Goal: Answer question/provide support

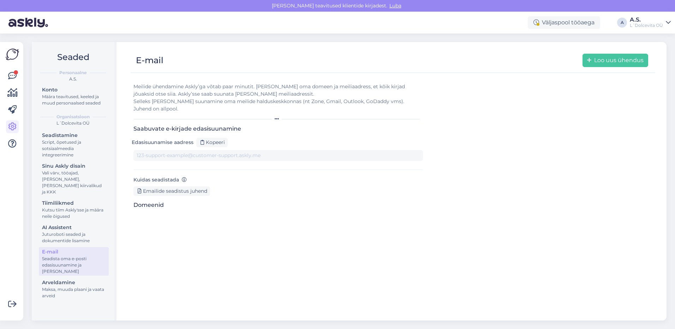
type input "[DOMAIN_NAME][EMAIL_ADDRESS][DOMAIN_NAME]"
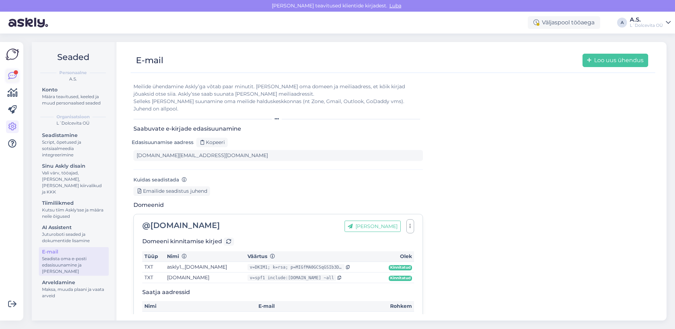
click at [11, 74] on icon at bounding box center [12, 76] width 8 height 8
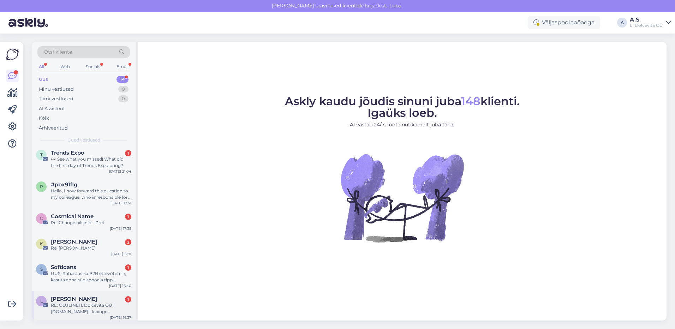
scroll to position [253, 0]
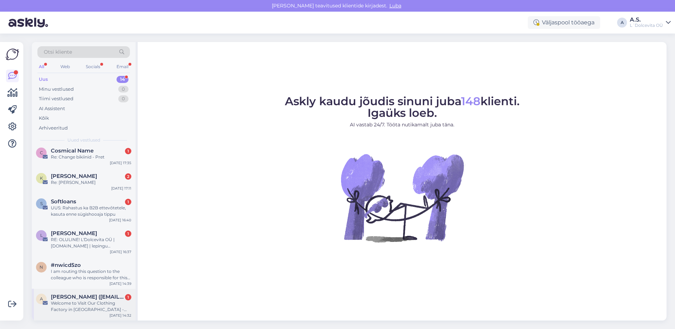
click at [75, 313] on div "A [PERSON_NAME] ([EMAIL_ADDRESS][DOMAIN_NAME]) 1 Welcome to Visit Our Clothing …" at bounding box center [84, 305] width 104 height 32
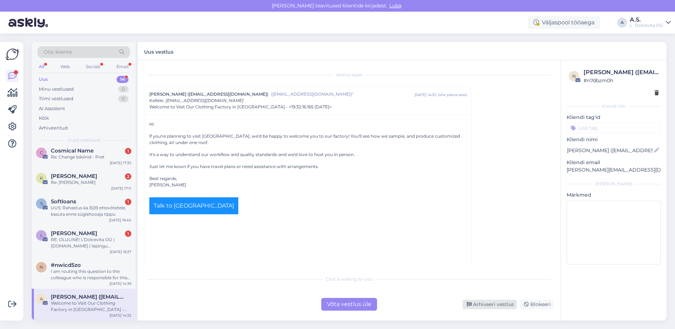
click at [495, 307] on div "Arhiveeri vestlus" at bounding box center [490, 305] width 54 height 10
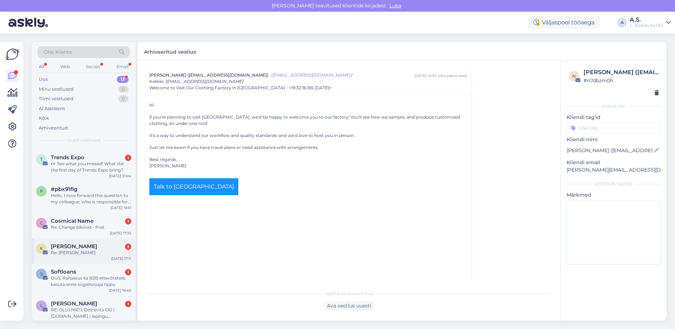
scroll to position [221, 0]
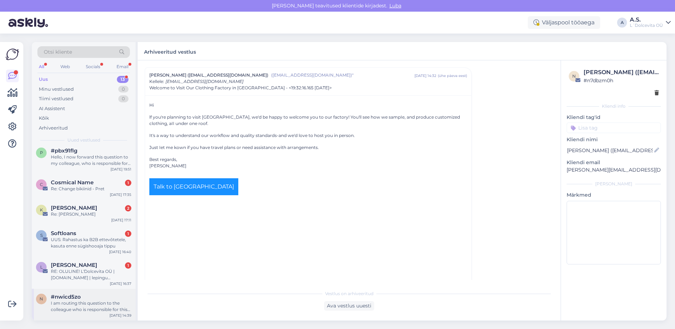
click at [92, 306] on div "I am routing this question to the colleague who is responsible for this topic. …" at bounding box center [91, 306] width 81 height 13
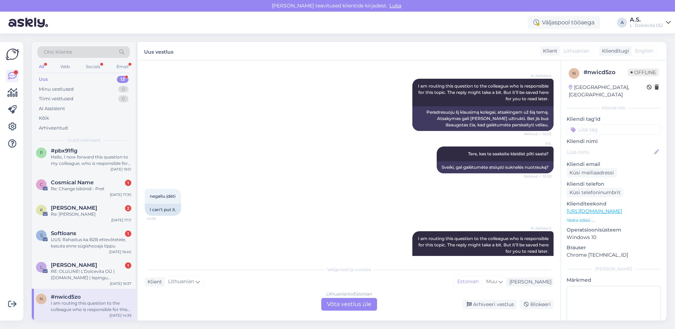
scroll to position [189, 0]
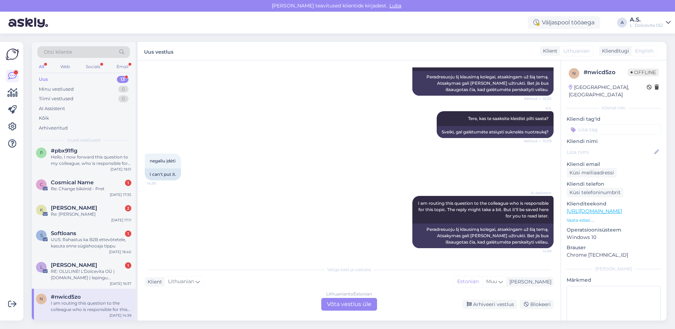
click at [346, 307] on div "Lithuanian to Estonian Võta vestlus üle" at bounding box center [349, 304] width 56 height 13
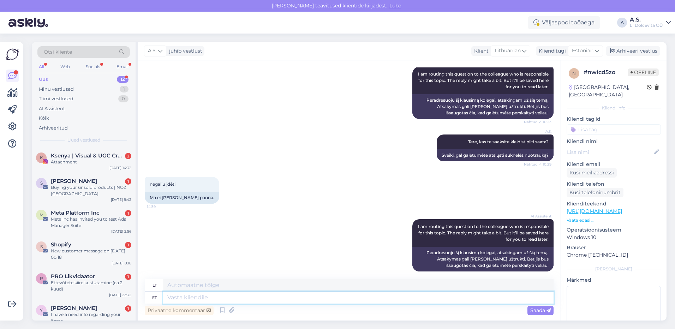
click at [271, 299] on textarea at bounding box center [358, 298] width 391 height 12
type textarea "Kas"
type textarea "Yra"
type textarea "Kas ma s"
type textarea "Ar aš?"
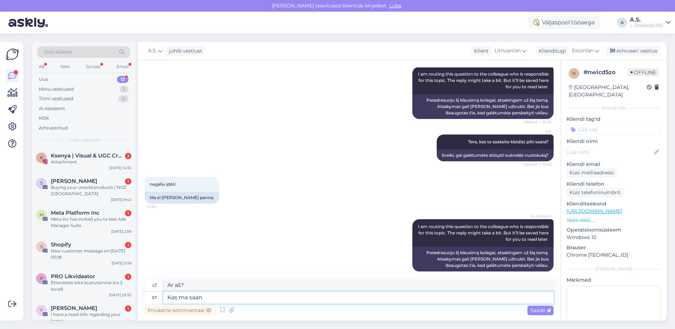
type textarea "Kas ma saan"
type textarea "Ar galiu"
type textarea "Kas ma saan õ"
type textarea "Ar galiu susilaukti kūdikio?"
type textarea "Kas ma saan õigesti ar"
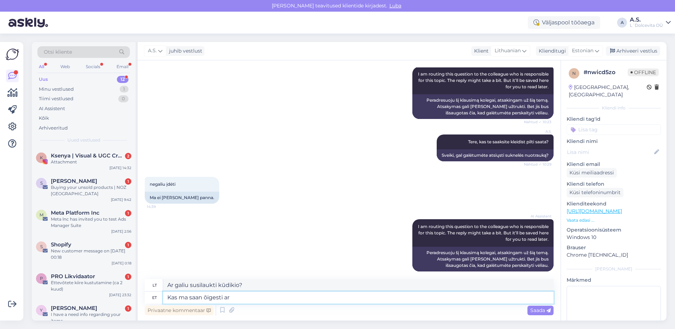
type textarea "Ar teisingai suprantu?"
type textarea "Kas ma saan õigesti aru,"
type textarea "Ar teisingai suprantu,"
type textarea "Kas ma saan õigesti aru, et t"
type textarea "Ar teisingai suprantu, kad"
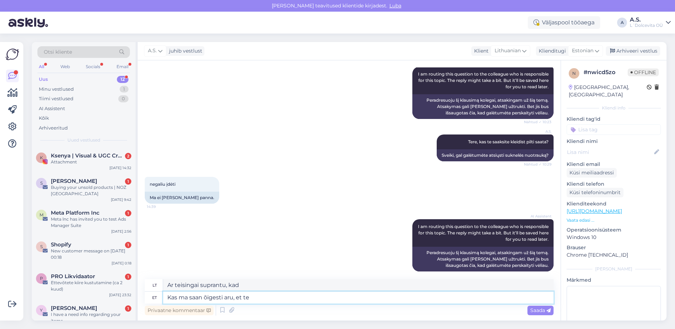
type textarea "Kas ma saan õigesti aru, et te"
type textarea "Ar teisingai suprantu, kad tu"
type textarea "Kas ma saan õigesti aru, et te soovite"
type textarea "Ar teisingai suprantu, kad norite"
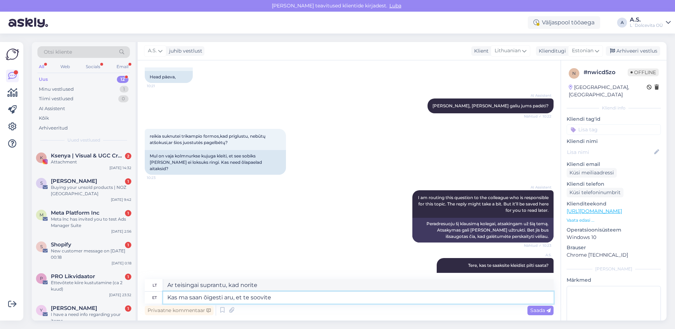
scroll to position [31, 0]
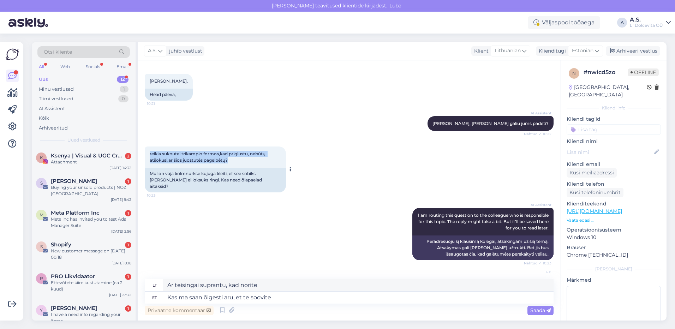
drag, startPoint x: 229, startPoint y: 160, endPoint x: 145, endPoint y: 155, distance: 84.2
click at [145, 155] on div "reikia suknutei trikampio formos,kad priglustu, nebūtų atšokusi,ar šios juostut…" at bounding box center [215, 157] width 141 height 21
copy span "reikia suknutei trikampio formos,kad priglustu, nebūtų atšokusi,ar šios juostut…"
click at [264, 224] on div "AI Assistent I am routing this question to the colleague who is responsible for…" at bounding box center [349, 234] width 409 height 68
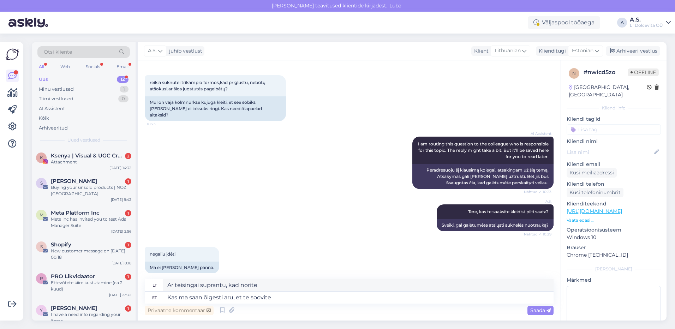
scroll to position [137, 0]
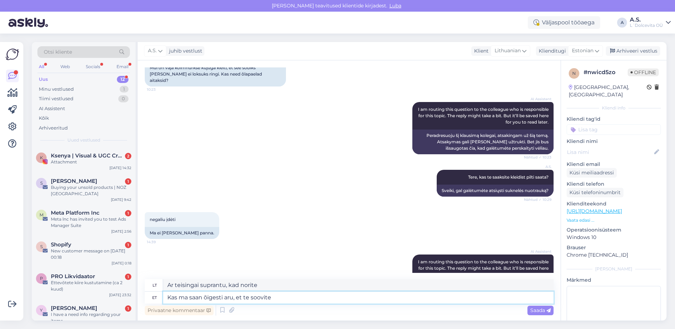
click at [284, 295] on textarea "Kas ma saan õigesti aru, et te soovite" at bounding box center [358, 298] width 391 height 12
type textarea "Kas ma saan õigesti aru, et te soovite kleid"
type textarea "Ar teisingai suprantu, kad nori suknelės?"
type textarea "Kas ma saan õigesti aru, et te soovite kleidi alla"
type textarea "Ar teisingai suprantu, kad nori apsirengti suknele?"
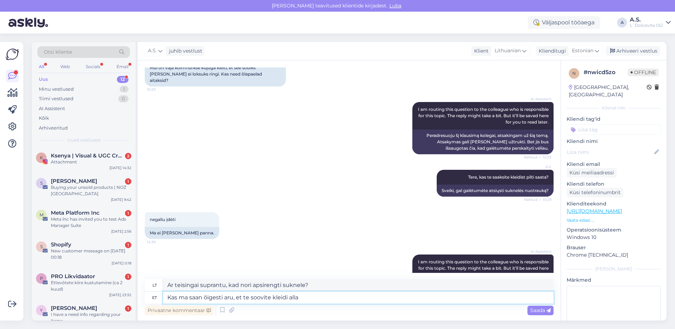
type textarea "Kas ma saan õigesti aru, et te soovite kleidi alla r"
type textarea "Ar teisingai suprantu, kad norite dėvėti suknelę po"
type textarea "Kas ma saan õigesti aru, et te soovite kleidi alla"
type textarea "Ar teisingai suprantu, kad nori apsirengti suknele?"
type textarea "Kas ma saan õigesti aru, et te soovite kleidi alla õlapaelasid,"
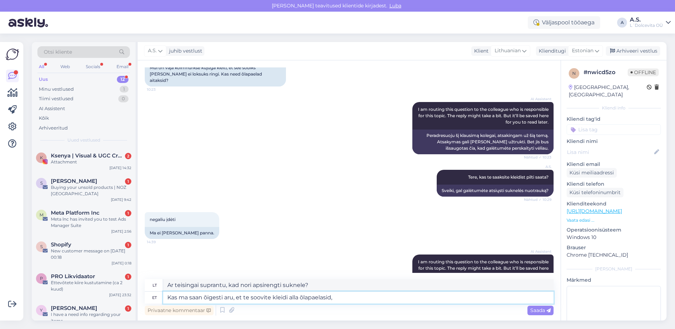
type textarea "Ar teisingai suprantu, kad po suknele norite petnešėlių?"
type textarea "Kas ma saan õigesti aru, et te soovite kleidi alla õlapaelasid, või"
type textarea "Ar teisingai suprantu, kad po suknele norite petnešėlių, ar"
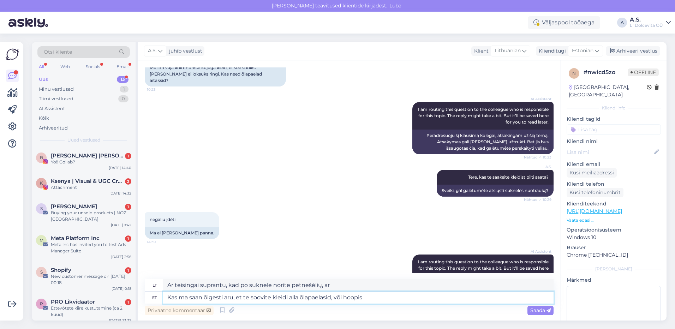
type textarea "Kas ma saan õigesti aru, et te soovite kleidi alla õlapaelasid, või hoopis"
type textarea "Ar teisingai suprantu, kad norite petnešėlių po suknele, ar vietoj jų?"
type textarea "Kas ma saan õigesti aru, et te soovite kleidi alla õlapaelasid, või hoopis kolm…"
type textarea "Ar teisingai suprantu, kad po suknele norite petnešėlių, ar vietoj jų trikampių?"
type textarea "Kas ma saan õigesti aru, et te soovite kleidi alla õlapaelasid, või hoopis kolm…"
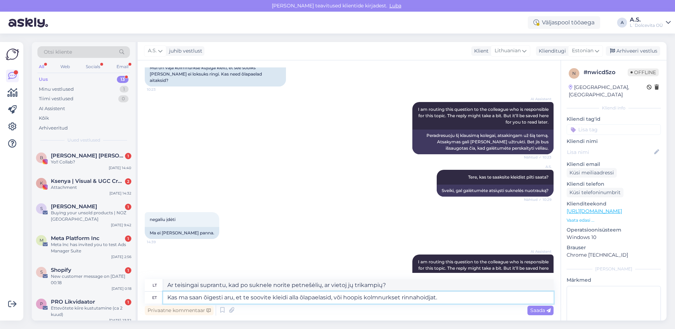
type textarea "Ar teisingai suprantu, kad po suknele norite petnešėlių, ar vietoj to trikampės…"
type textarea "Kas ma saan õigesti aru, et te soovite kleidi alla õlapaelasid, või hoopis kolm…"
type textarea "Ar teisingai suprantu, kad po suknele norite petnešėlių, ar vietoj to trikampės…"
type textarea "Kas ma saan õigesti aru, et te soovite kleidi alla õlapaelasid, või hoopis kolm…"
type textarea "Ar teisingai suprantu, kad po suknele norite petnešėlių, ar vietoj to trikampės…"
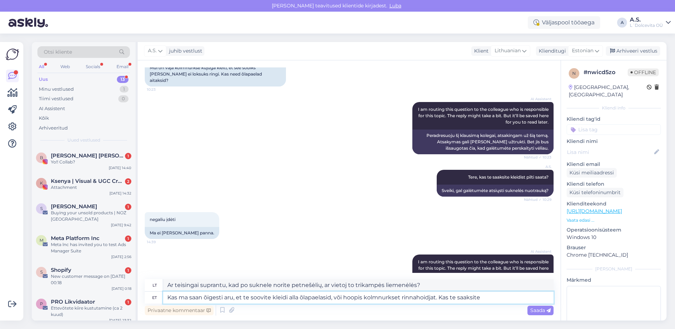
type textarea "Kas ma saan õigesti aru, et te soovite kleidi alla õlapaelasid, või hoopis kolm…"
type textarea "Ar teisingai suprantu, kad po suknele norite petnešėlių, ar vietoj to trikampės…"
type textarea "Kas ma saan õigesti aru, et te soovite kleidi alla õlapaelasid, või hoopis kolm…"
type textarea "Ar teisingai suprantu, kad po suknele norite petnešėlių, ar vietoj to trikampės…"
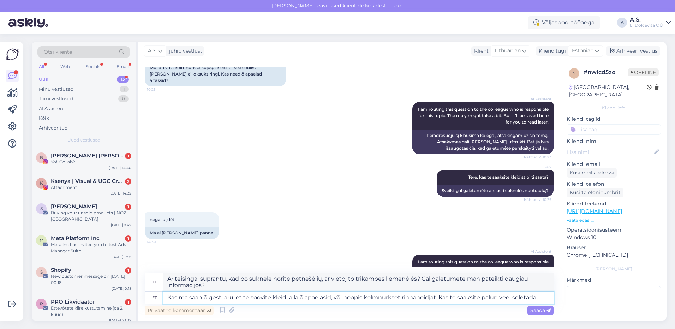
type textarea "Kas ma saan õigesti aru, et te soovite kleidi alla õlapaelasid, või hoopis kolm…"
type textarea "Ar teisingai suprantu, kad po suknele norite petnešėlių, ar vietoj to trikampės…"
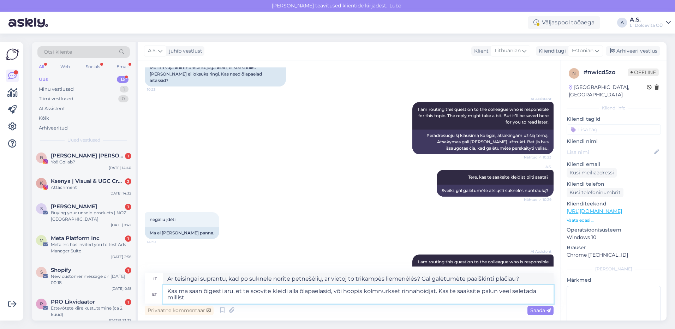
type textarea "Kas ma saan õigesti aru, et te soovite kleidi alla õlapaelasid, või hoopis kolm…"
type textarea "Ar teisingai suprantu, kad po suknele norite petnešėlių, ar vietoj to trikampės…"
type textarea "Kas ma saan õigesti aru, et te soovite kleidi alla õlapaelasid, või hoopis kolm…"
type textarea "Ar teisingai suprantu, kad po suknele norite petnešėlių, ar vietoj to trikampės…"
type textarea "Kas ma saan õigesti aru, et te soovite kleidi alla õlapaelasid, või hoopis kolm…"
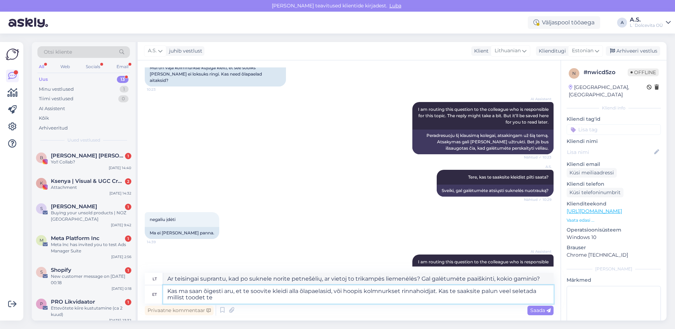
type textarea "Ar teisingai suprantu, kad po suknele norite petnešėlių, ar vietoj to trikampės…"
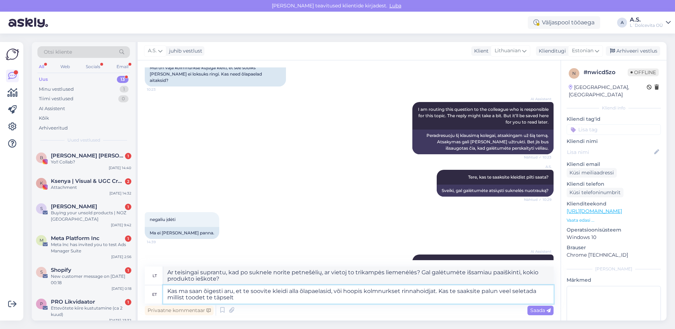
type textarea "Kas ma saan õigesti aru, et te soovite kleidi alla õlapaelasid, või hoopis kolm…"
type textarea "Ar teisingai suprantu, kad po suknele norite petnešėlių, ar vietoj to trikampės…"
type textarea "Kas ma saan õigesti aru, et te soovite kleidi alla õlapaelasid, või hoopis kolm…"
type textarea "Ar teisingai suprantu, kad po suknele norite petnešėlių, ar vietoj to trikampės…"
type textarea "Kas ma saan õigesti aru, et te soovite kleidi alla õlapaelasid, või hoopis kolm…"
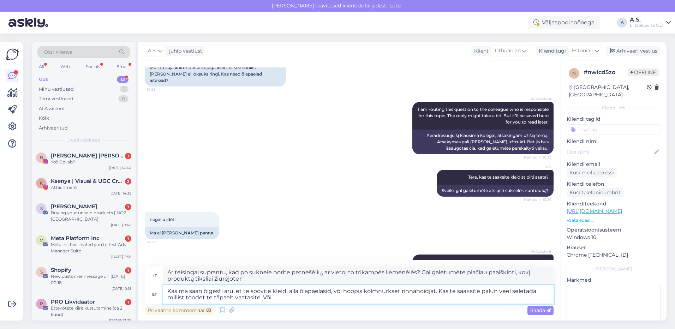
type textarea "Ar teisingai suprantu, kad po suknele norite petnešėlių, ar vietoj to trikampės…"
type textarea "Kas ma saan õigesti aru, et te soovite kleidi alla õlapaelasid, või hoopis kolm…"
type textarea "Ar teisingai suprantu, kad po suknele norite petnešėlių, ar vietoj to trikampės…"
type textarea "Kas ma saan õigesti aru, et te soovite kleidi alla õlapaelasid, või hoopis kolm…"
type textarea "Ar teisingai suprantu, kad po suknele norite petnešėlių, ar vietoj to trikampės…"
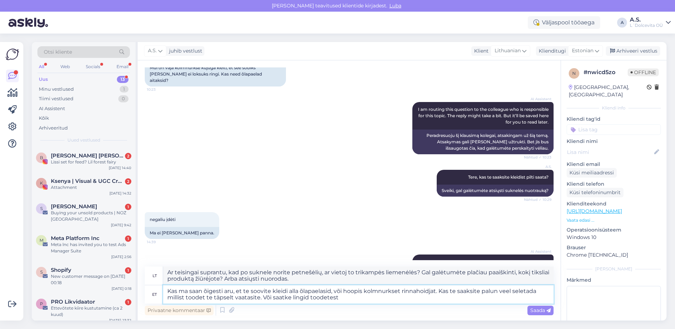
type textarea "Kas ma saan õigesti aru, et te soovite kleidi alla õlapaelasid, või hoopis kolm…"
type textarea "Ar teisingai suprantu, kad po suknele norite petnešėlių, ar vietoj to trikampės…"
type textarea "Kas ma saan õigesti aru, et te soovite kleidi alla õlapaelasid, või hoopis kolm…"
click at [537, 312] on span "Saada" at bounding box center [541, 310] width 20 height 6
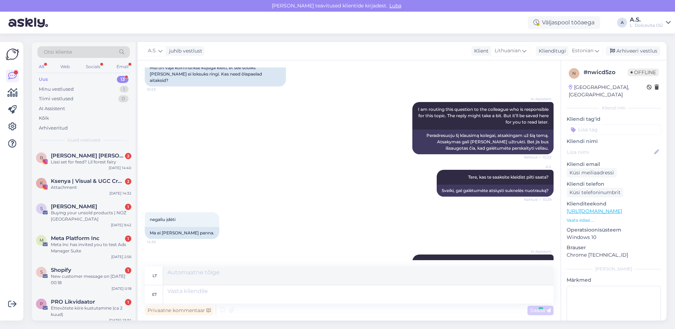
scroll to position [268, 0]
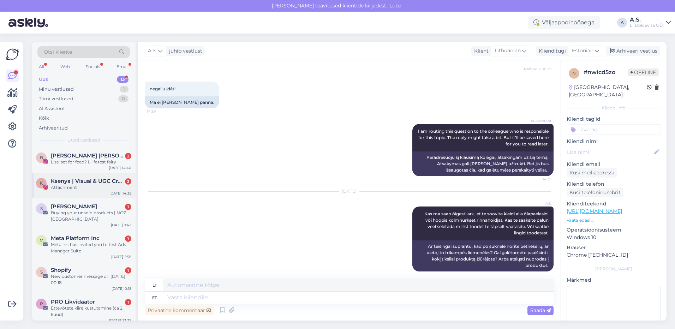
click at [77, 191] on div "K Ksenya | Visual & UGC Creator | Model • Riga 2 Attachment Aug 27 14:32" at bounding box center [84, 185] width 104 height 25
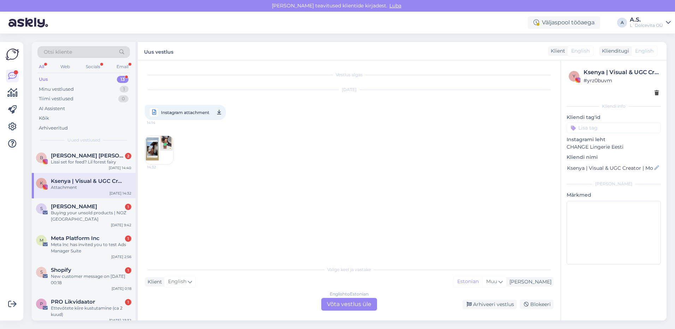
scroll to position [0, 0]
click at [159, 153] on img at bounding box center [159, 150] width 28 height 28
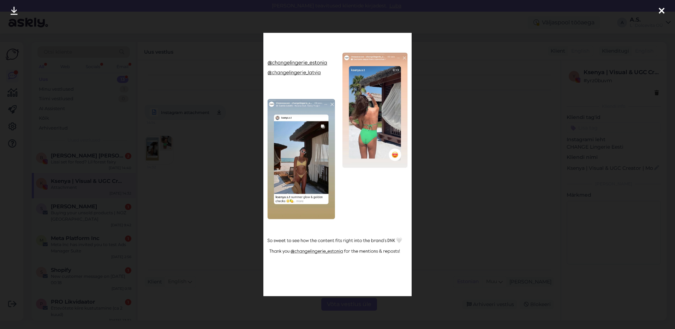
click at [662, 11] on icon at bounding box center [662, 11] width 6 height 9
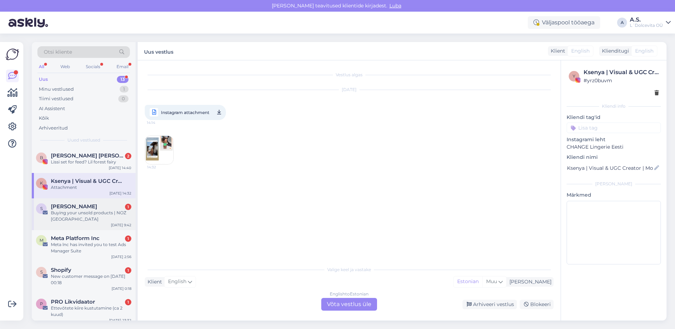
click at [72, 223] on div "S Sergiu Rusu 1 Buying your unsold products | NOZ France Aug 27 9:42" at bounding box center [84, 215] width 104 height 32
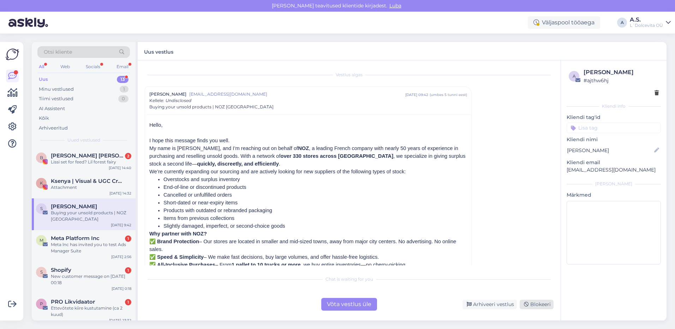
click at [527, 305] on icon at bounding box center [526, 304] width 5 height 5
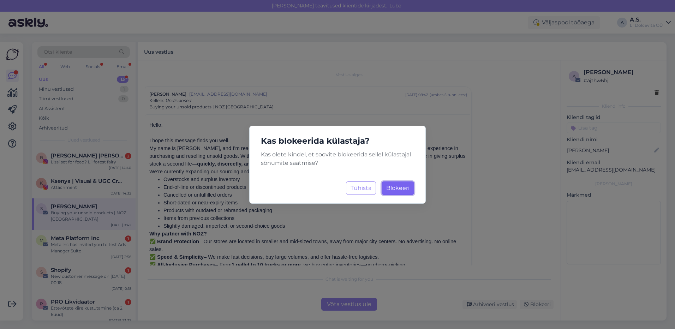
click at [394, 186] on span "Blokeeri" at bounding box center [397, 188] width 23 height 7
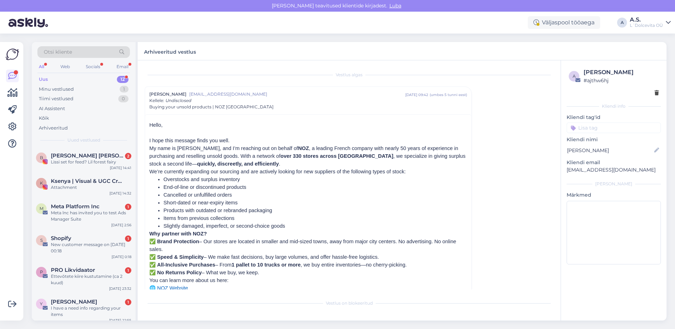
scroll to position [19, 0]
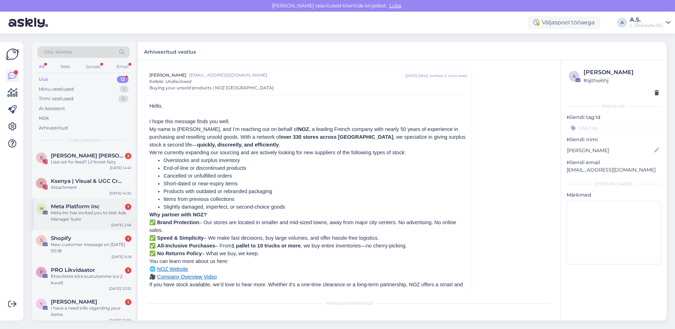
click at [85, 222] on div "Meta lnc has invited you to test Ads Manager Suite" at bounding box center [91, 216] width 81 height 13
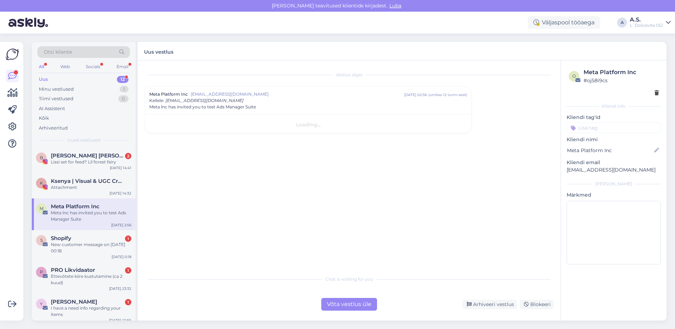
scroll to position [0, 0]
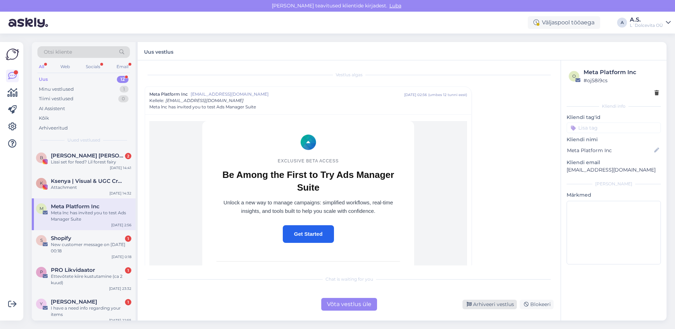
click at [483, 304] on div "Arhiveeri vestlus" at bounding box center [490, 305] width 54 height 10
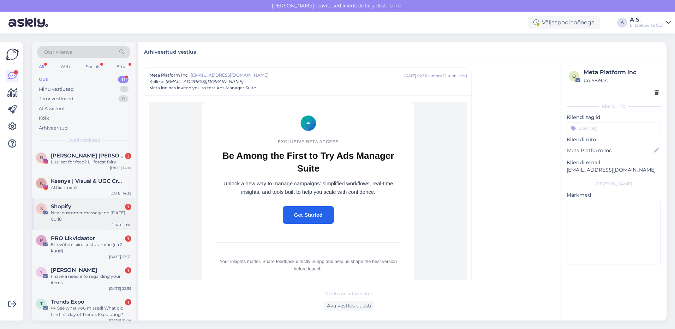
click at [102, 223] on div "S Shopify 1 New customer message on 27. august 2025 00:18 Aug 27 0:18" at bounding box center [84, 215] width 104 height 32
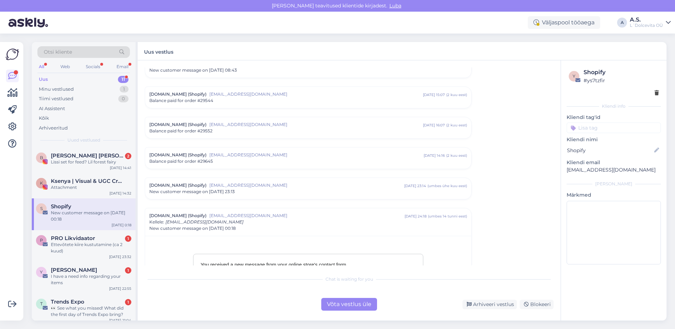
scroll to position [208, 0]
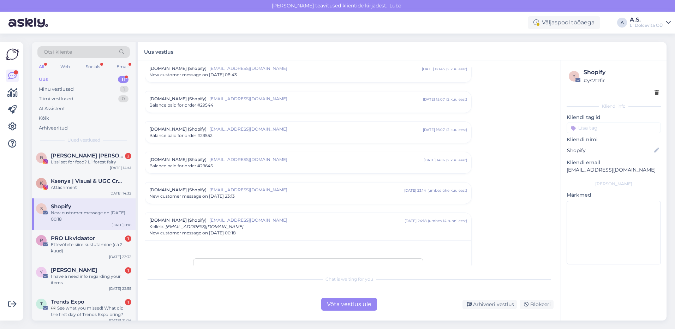
click at [304, 197] on div "New customer message on 14. juuli 2025 23:13" at bounding box center [308, 196] width 318 height 6
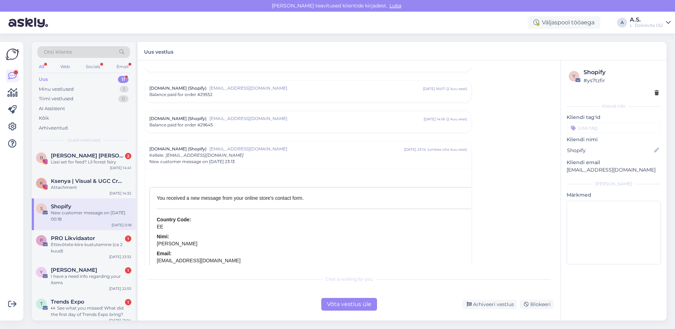
scroll to position [243, 0]
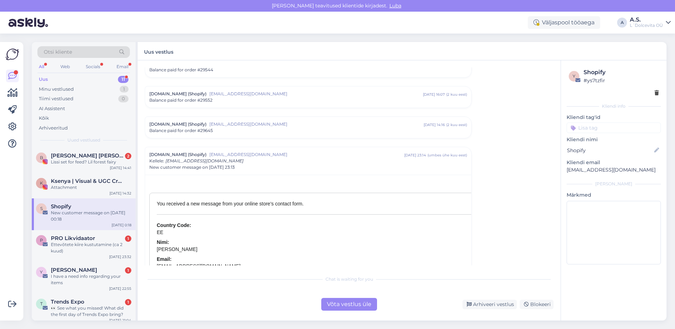
click at [269, 164] on div "changelingerie.ee (Shopify) mailer@shopify.com juuli 14 23:14 ( umbes ühe kuu e…" at bounding box center [308, 161] width 318 height 19
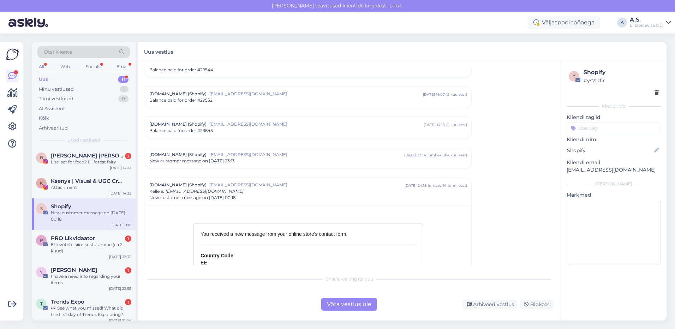
click at [228, 159] on span "New customer message on 14. juuli 2025 23:13" at bounding box center [191, 161] width 85 height 6
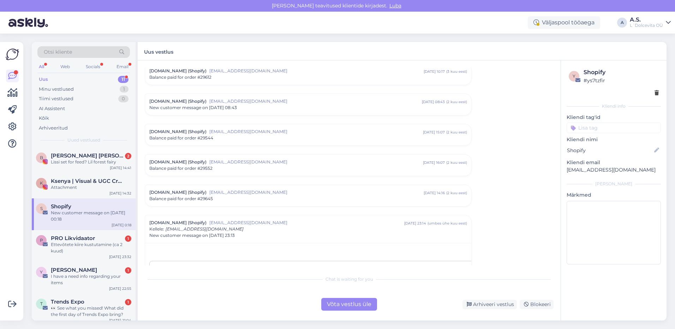
scroll to position [173, 0]
click at [263, 198] on span "mailer@shopify.com" at bounding box center [316, 195] width 214 height 6
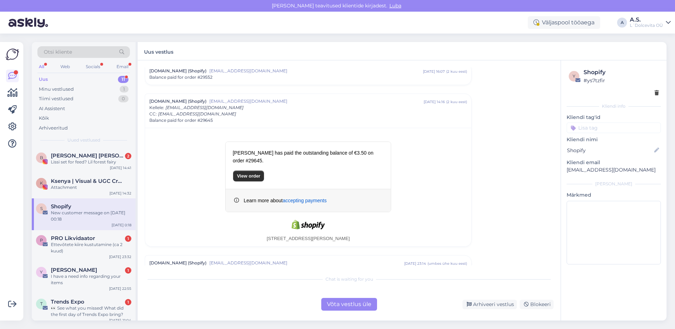
scroll to position [279, 0]
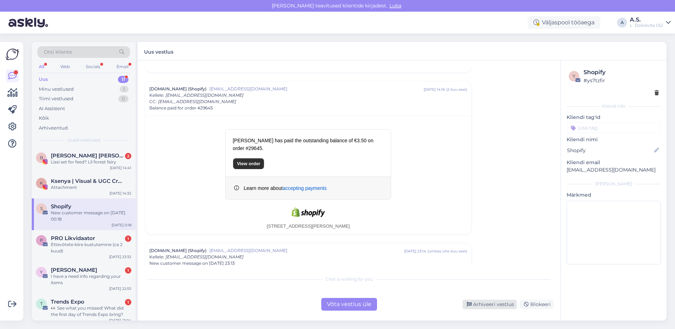
click at [502, 305] on div "Arhiveeri vestlus" at bounding box center [490, 305] width 54 height 10
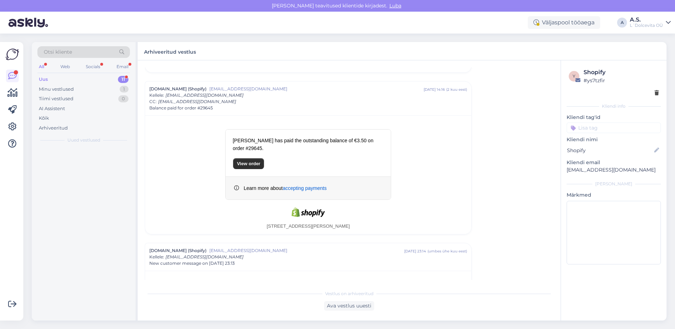
scroll to position [634, 0]
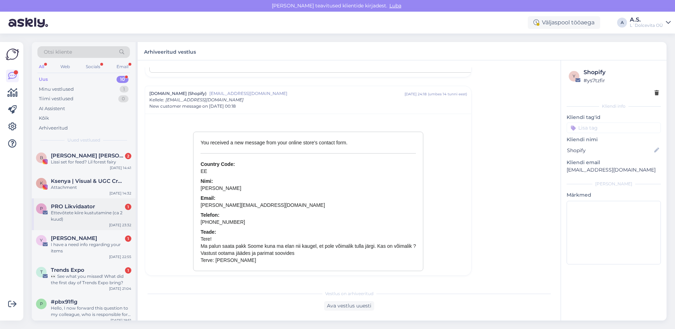
click at [75, 219] on div "Ettevõtete kiire kustutamine (ca 2 kuud)" at bounding box center [91, 216] width 81 height 13
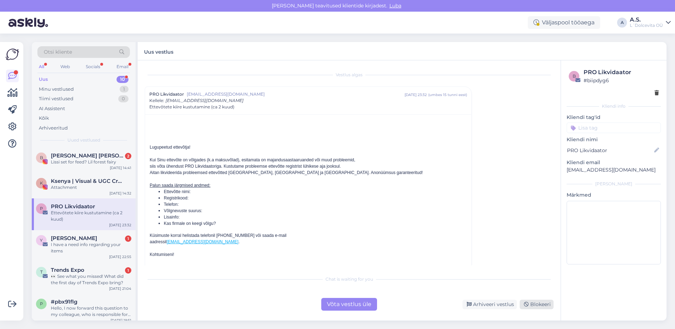
click at [530, 305] on div "Blokeeri" at bounding box center [537, 305] width 34 height 10
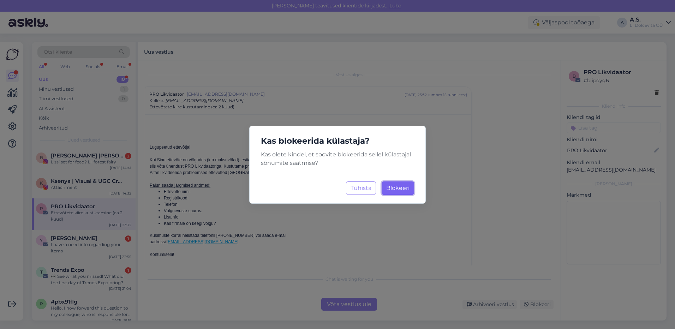
click at [399, 184] on button "Blokeeri Laadimine..." at bounding box center [398, 188] width 33 height 13
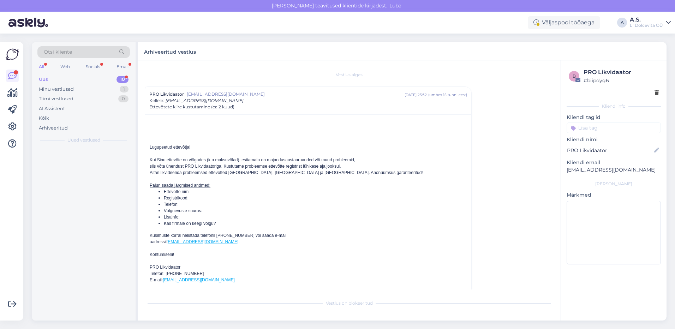
scroll to position [19, 0]
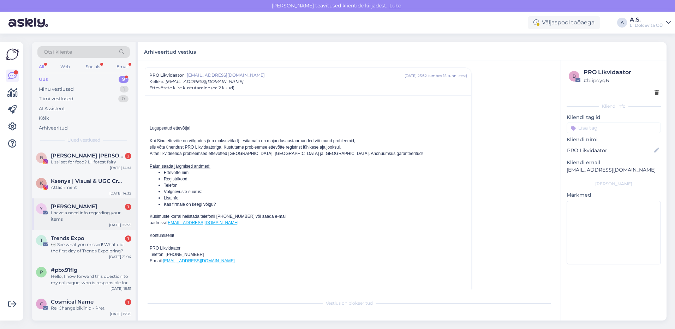
click at [83, 224] on div "Y Yuri Sam 1 I have a need info regarding your items Aug 26 22:55" at bounding box center [84, 215] width 104 height 32
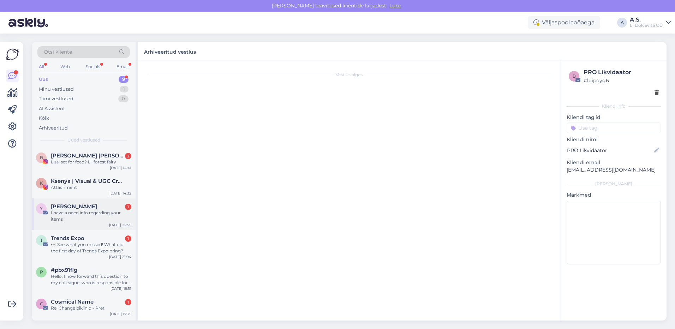
scroll to position [0, 0]
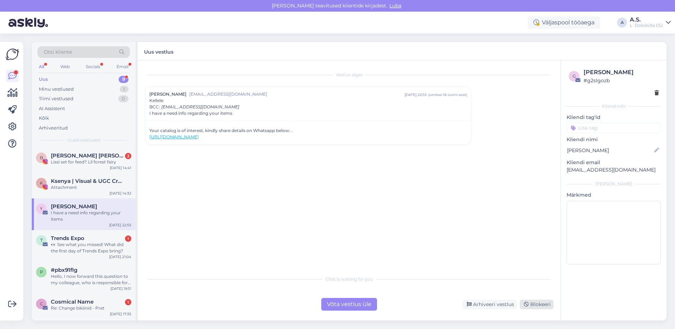
click at [543, 305] on div "Blokeeri" at bounding box center [537, 305] width 34 height 10
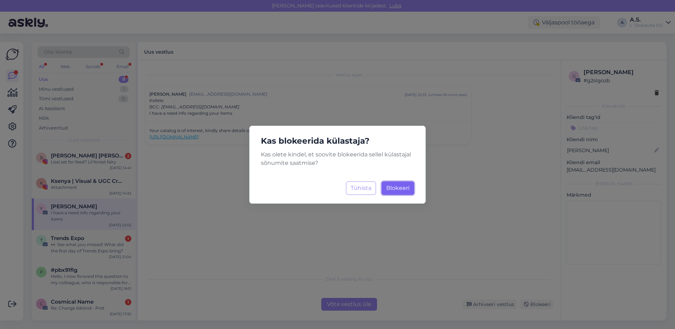
click at [394, 187] on span "Blokeeri" at bounding box center [397, 188] width 23 height 7
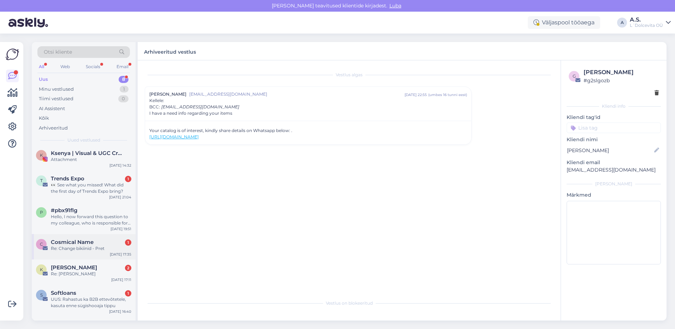
scroll to position [56, 0]
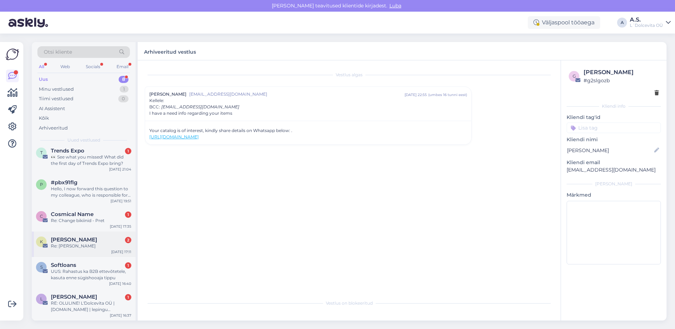
click at [98, 248] on div "Re: Kaotatud tšekk" at bounding box center [91, 246] width 81 height 6
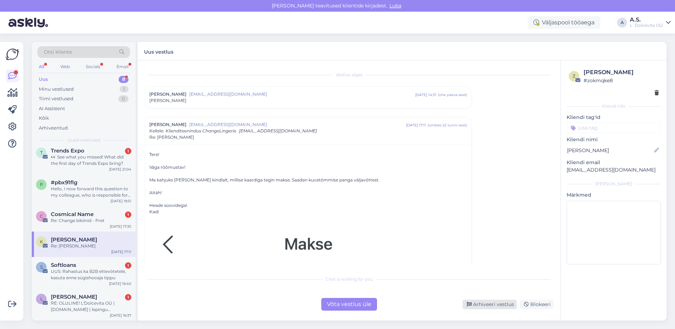
click at [477, 304] on div "Arhiveeri vestlus" at bounding box center [490, 305] width 54 height 10
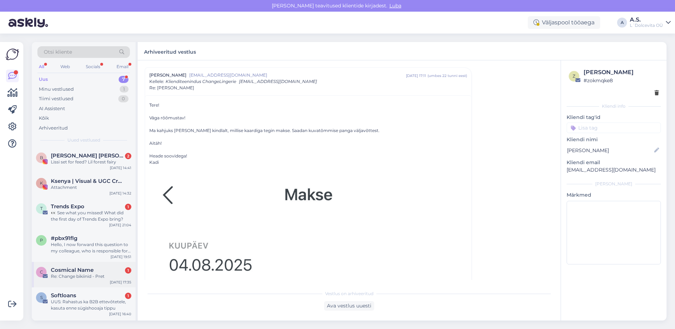
click at [123, 278] on div "Re: Change bikiinid - Pret" at bounding box center [91, 276] width 81 height 6
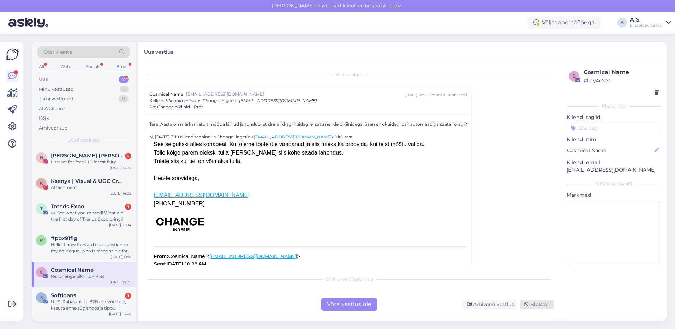
click at [536, 302] on div "Blokeeri" at bounding box center [537, 305] width 34 height 10
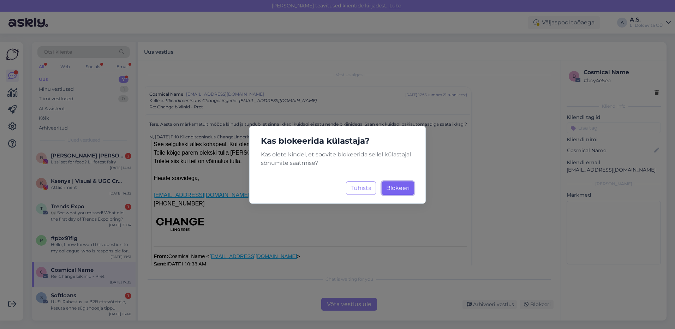
click at [397, 189] on span "Blokeeri" at bounding box center [397, 188] width 23 height 7
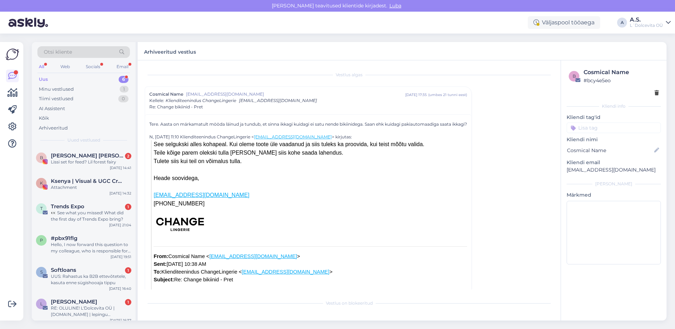
scroll to position [19, 0]
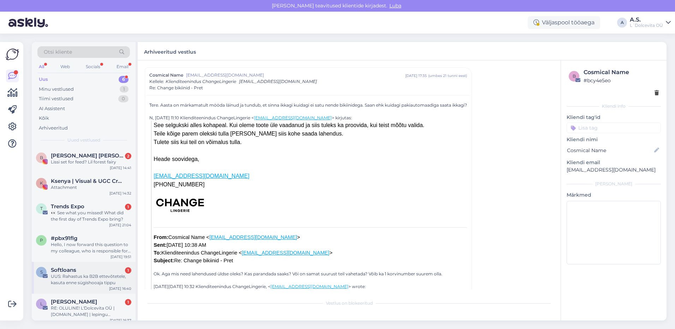
click at [85, 288] on div "S Softloans 1 UUS: Rahastus ka B2B ettevõtetele, kasuta enne sügishooaja tippu …" at bounding box center [84, 278] width 104 height 32
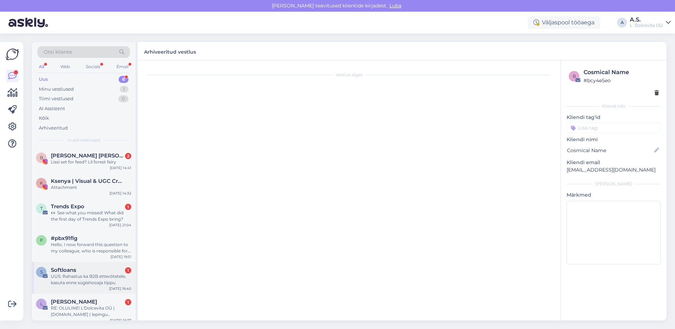
scroll to position [54, 0]
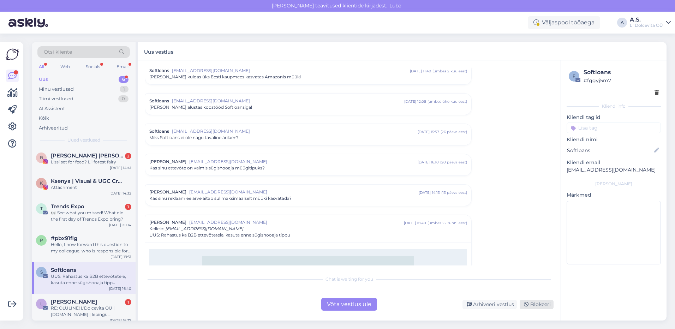
click at [533, 306] on div "Blokeeri" at bounding box center [537, 305] width 34 height 10
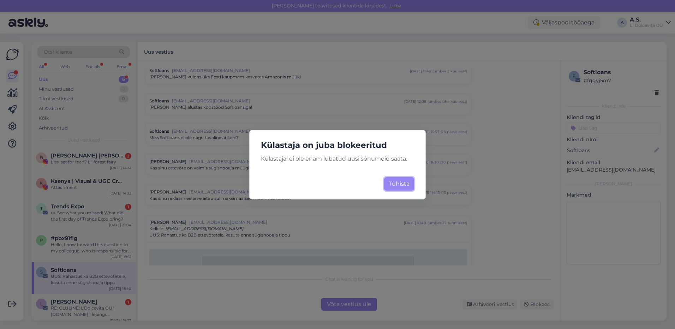
click at [397, 187] on button "Tühista" at bounding box center [399, 183] width 30 height 13
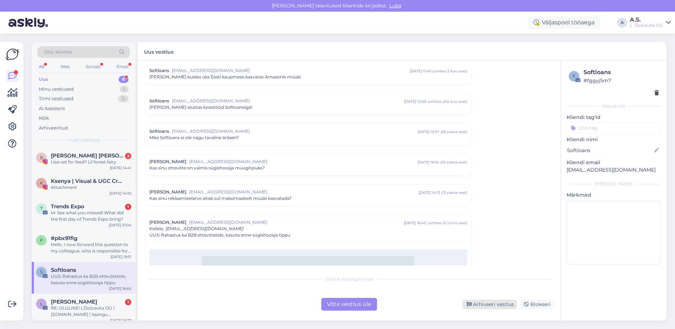
click at [490, 305] on div "Arhiveeri vestlus" at bounding box center [490, 305] width 54 height 10
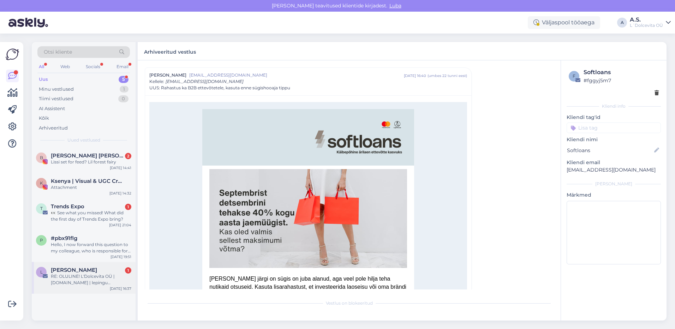
click at [124, 280] on div "RE: OLULINE! L'Dolcevita OÜ | Okaidi.ee | lepingu lõpetamine <CID6DCA377213F6>" at bounding box center [91, 279] width 81 height 13
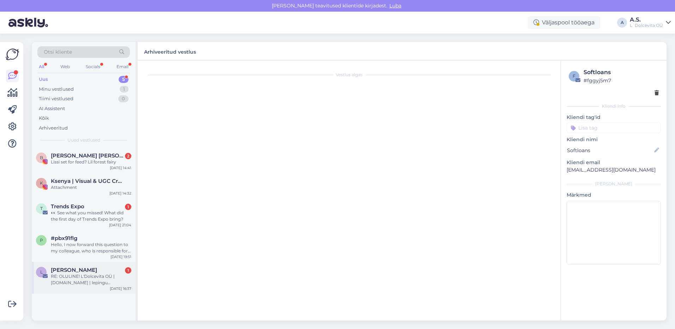
scroll to position [0, 0]
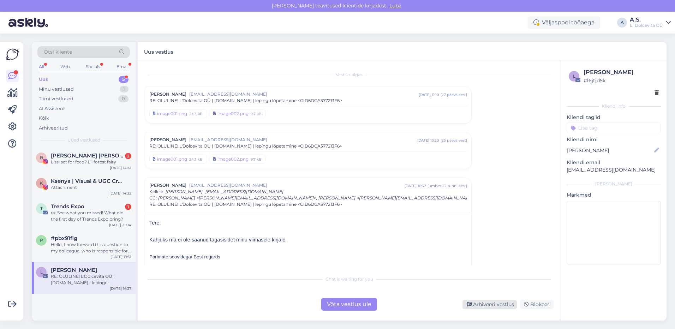
click at [498, 306] on div "Arhiveeri vestlus" at bounding box center [490, 305] width 54 height 10
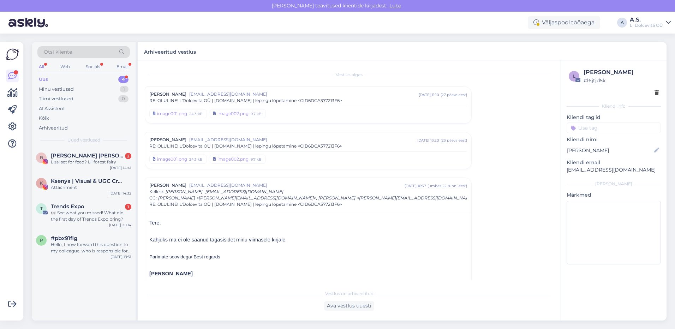
scroll to position [110, 0]
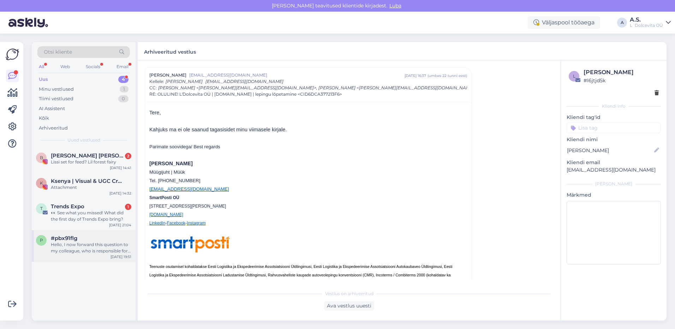
click at [93, 251] on div "Hello, I now forward this question to my colleague, who is responsible for this…" at bounding box center [91, 248] width 81 height 13
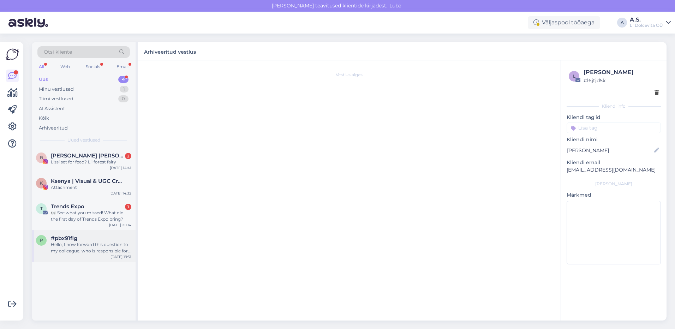
scroll to position [0, 0]
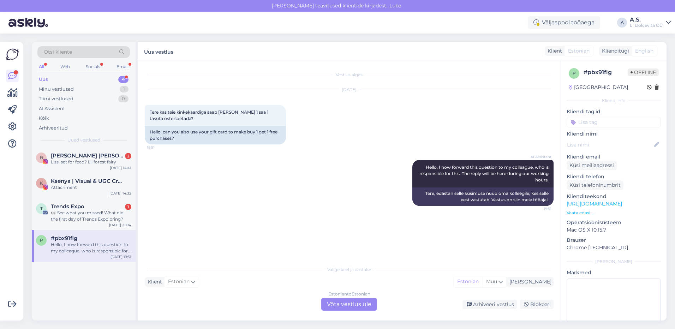
click at [341, 302] on div "Estonian to Estonian Võta vestlus üle" at bounding box center [349, 304] width 56 height 13
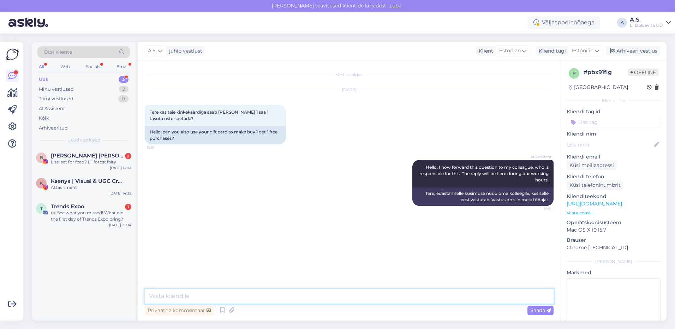
click at [202, 297] on textarea at bounding box center [349, 296] width 409 height 15
type textarea "Tere, jah meie kaupluse kinkekaardiga saab ka 1+1 kampaania tooteid osta."
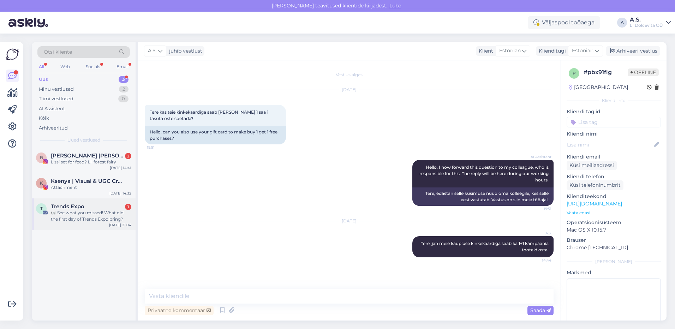
click at [95, 218] on div "👀 See what you missed! What did the first day of Trends Expo bring?" at bounding box center [91, 216] width 81 height 13
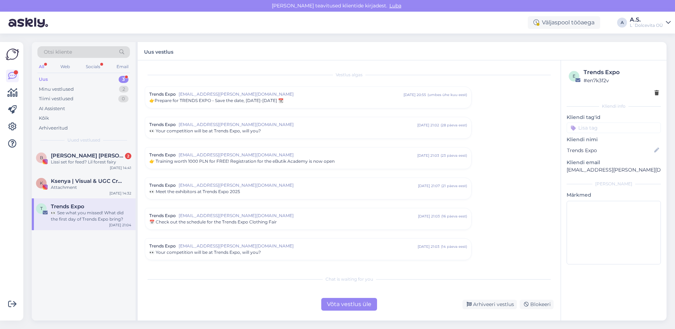
scroll to position [176, 0]
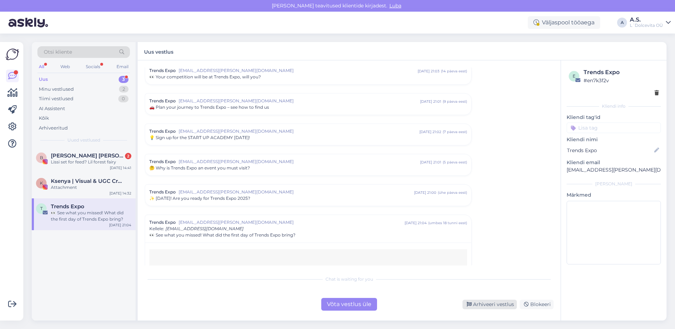
click at [496, 306] on div "Arhiveeri vestlus" at bounding box center [490, 305] width 54 height 10
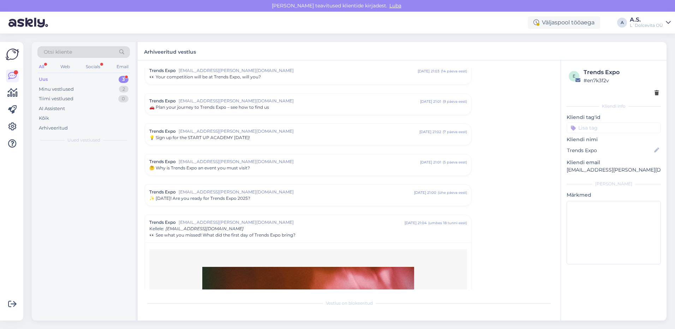
scroll to position [323, 0]
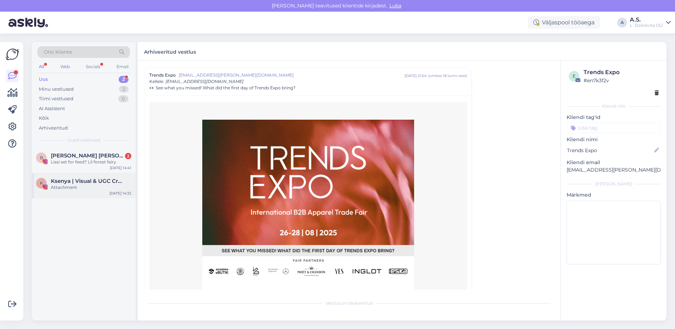
click at [88, 187] on div "Attachment" at bounding box center [91, 187] width 81 height 6
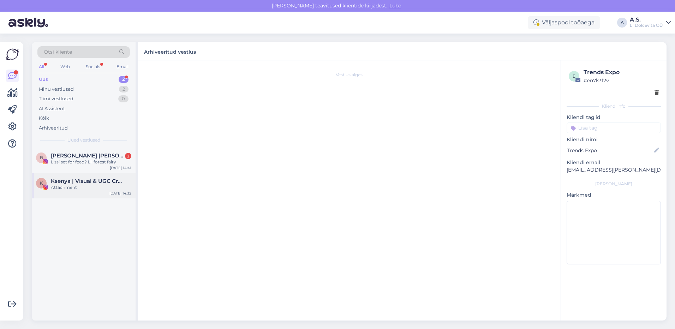
scroll to position [0, 0]
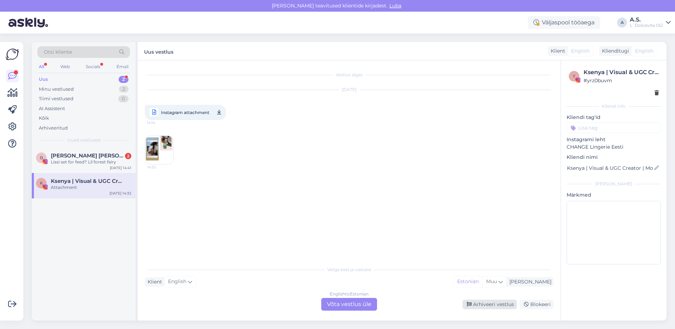
click at [498, 304] on div "Arhiveeri vestlus" at bounding box center [490, 305] width 54 height 10
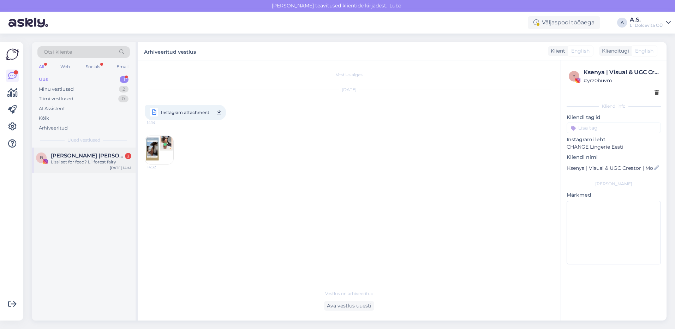
click at [87, 164] on div "Lissi set for feed? Lil forest fairy" at bounding box center [91, 162] width 81 height 6
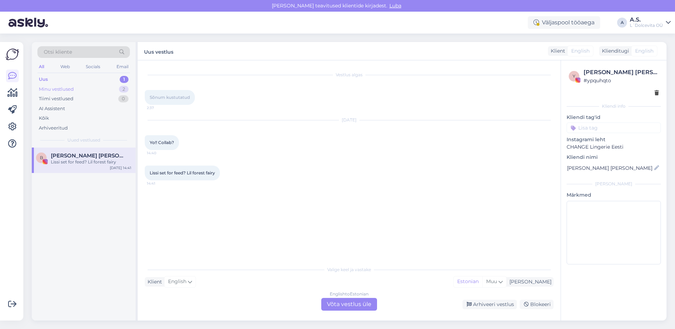
click at [76, 91] on div "Minu vestlused 2" at bounding box center [83, 89] width 93 height 10
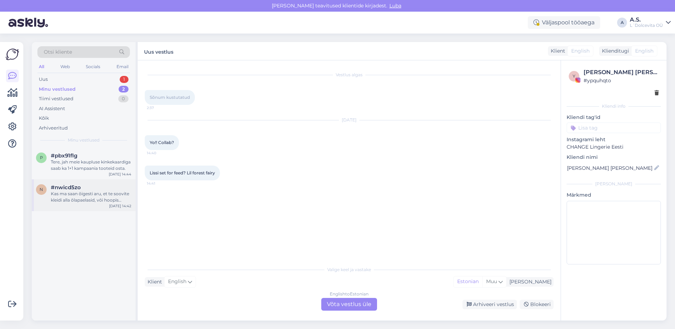
click at [68, 199] on div "Kas ma saan õigesti aru, et te soovite kleidi alla õlapaelasid, või hoopis kolm…" at bounding box center [91, 197] width 81 height 13
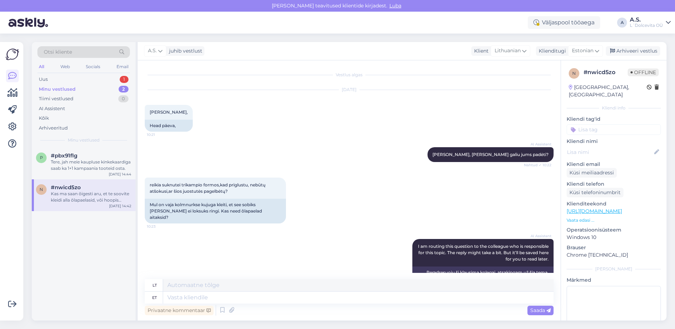
scroll to position [268, 0]
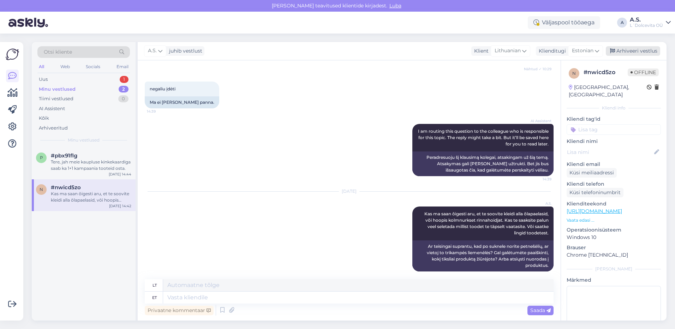
click at [626, 51] on div "Arhiveeri vestlus" at bounding box center [633, 51] width 54 height 10
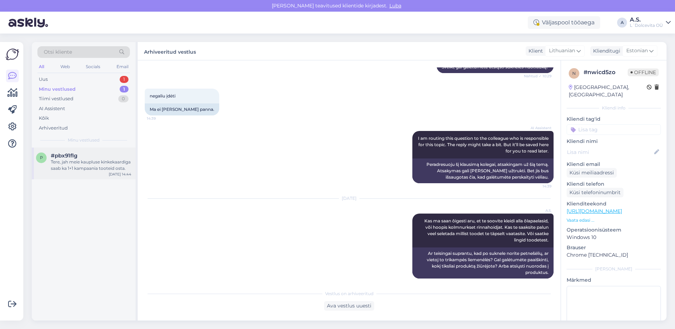
click at [89, 160] on div "Tere, jah meie kaupluse kinkekaardiga saab ka 1+1 kampaania tooteid osta." at bounding box center [91, 165] width 81 height 13
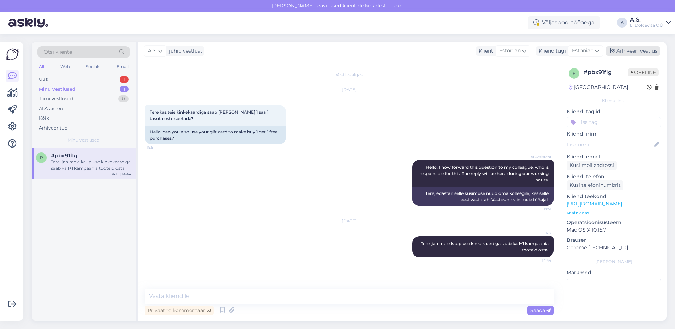
click at [638, 50] on div "Arhiveeri vestlus" at bounding box center [633, 51] width 54 height 10
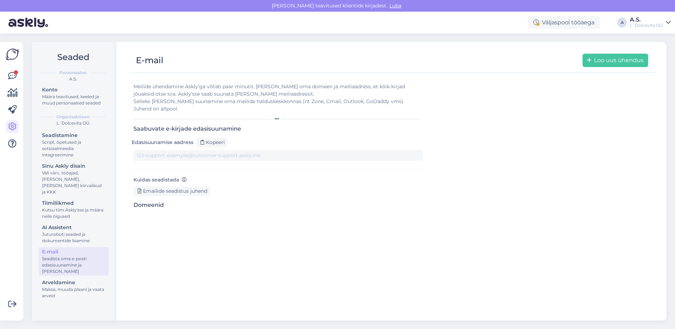
type input "[DOMAIN_NAME][EMAIL_ADDRESS][DOMAIN_NAME]"
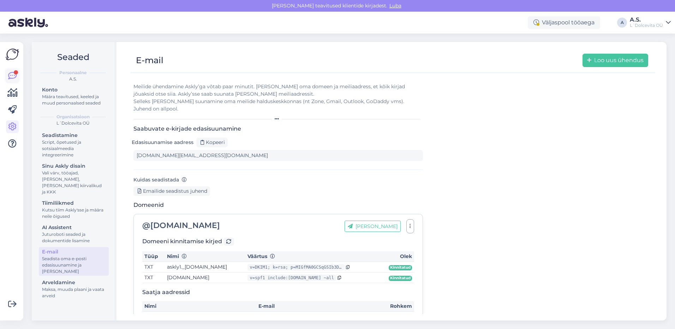
click at [14, 72] on div at bounding box center [16, 72] width 4 height 4
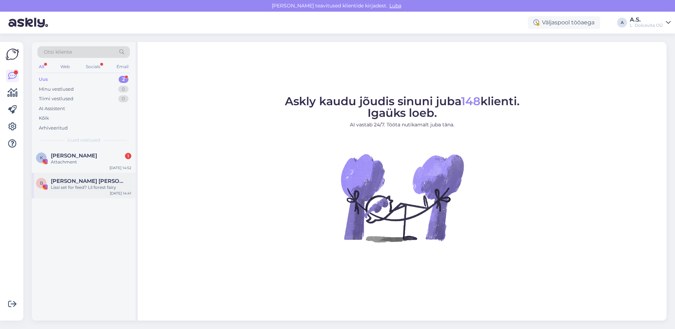
click at [77, 190] on div "Lissi set for feed? Lil forest fairy" at bounding box center [91, 187] width 81 height 6
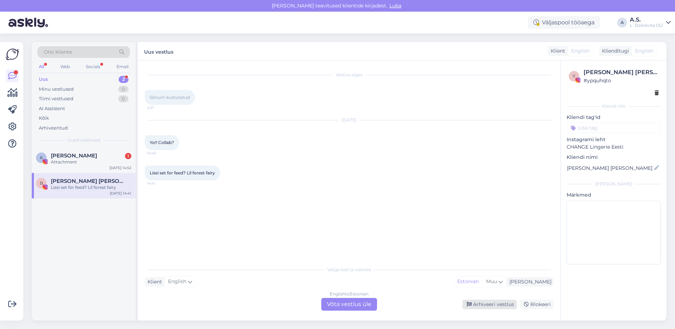
click at [483, 305] on div "Arhiveeri vestlus" at bounding box center [490, 305] width 54 height 10
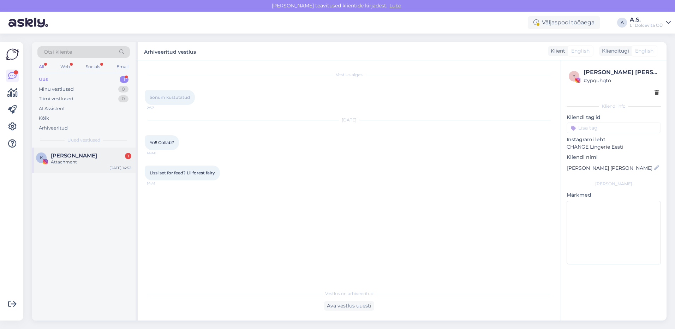
click at [81, 156] on span "Kátia Lemetti" at bounding box center [74, 156] width 46 height 6
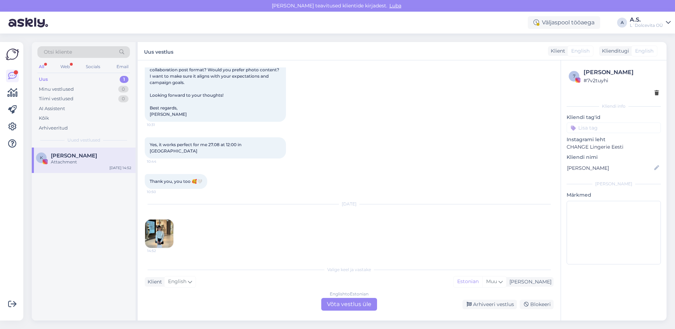
scroll to position [1252, 0]
click at [158, 233] on img at bounding box center [159, 234] width 28 height 28
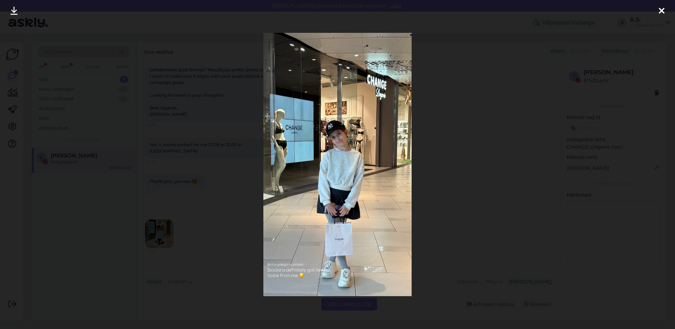
click at [662, 10] on icon at bounding box center [662, 11] width 6 height 9
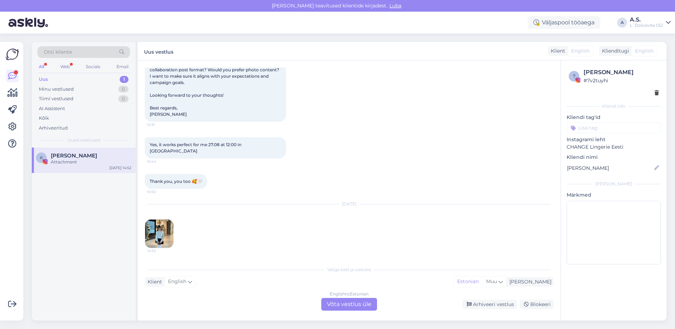
click at [51, 76] on div "Uus 1" at bounding box center [83, 80] width 93 height 10
click at [59, 165] on div "K [PERSON_NAME] Attachment [DATE] 14:52" at bounding box center [84, 160] width 104 height 25
click at [60, 79] on div "Uus 1" at bounding box center [83, 80] width 93 height 10
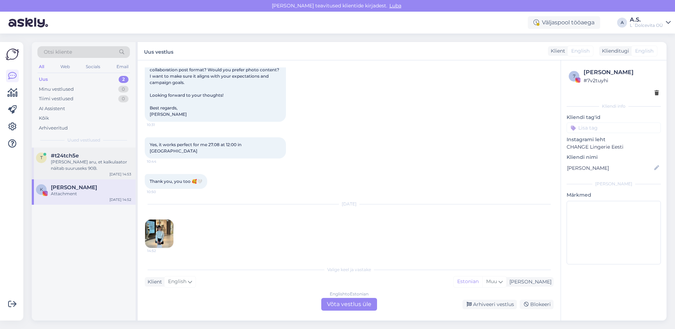
click at [75, 158] on span "#t24tch5e" at bounding box center [65, 156] width 28 height 6
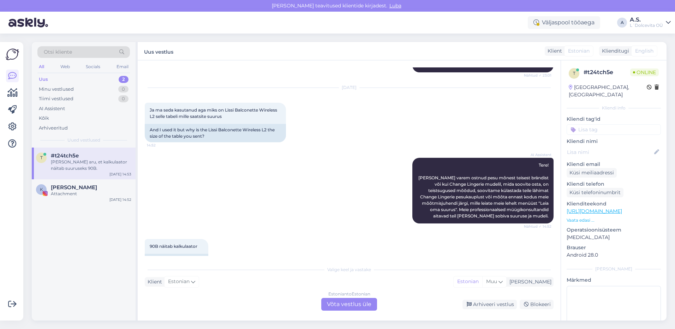
scroll to position [425, 0]
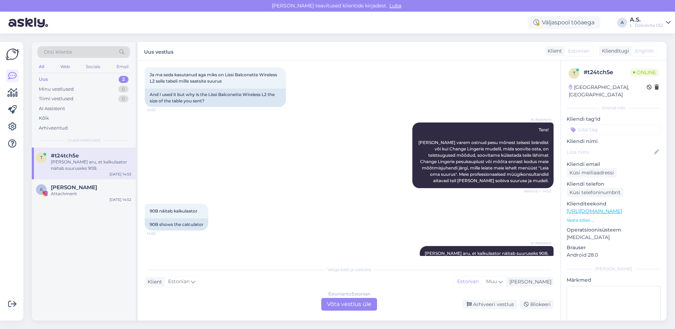
click at [333, 307] on div "Estonian to Estonian Võta vestlus üle" at bounding box center [349, 304] width 56 height 13
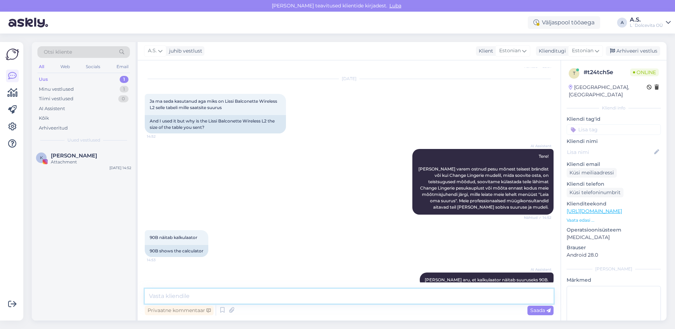
click at [317, 296] on textarea at bounding box center [349, 296] width 409 height 15
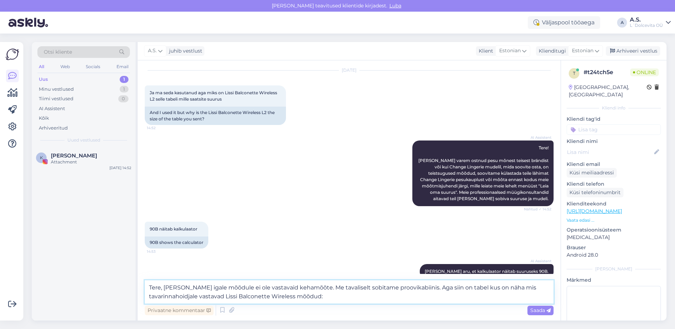
click at [446, 289] on textarea "Tere, meil eraldi igale mõõdule ei ole vastavaid kehamõõte. Me tavaliselt sobit…" at bounding box center [349, 291] width 409 height 23
click at [156, 295] on textarea "Tere, meil eraldi igale mõõdule ei ole vastavaid kehamõõte. Me tavaliselt sobit…" at bounding box center [349, 291] width 409 height 23
drag, startPoint x: 228, startPoint y: 296, endPoint x: 203, endPoint y: 296, distance: 24.7
click at [203, 296] on textarea "Tere, meil eraldi igale mõõdule ei ole vastavaid kehamõõte. Me tavaliselt sobit…" at bounding box center [349, 291] width 409 height 23
click at [379, 299] on textarea "Tere, [PERSON_NAME] igale mõõdule ei ole vastavaid kehamõõte. Me tavaliselt sob…" at bounding box center [349, 291] width 409 height 23
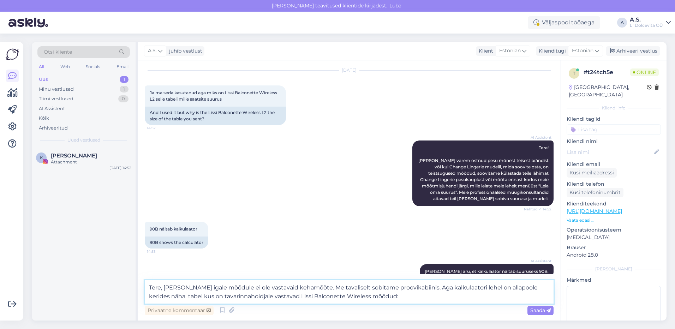
paste textarea "[URL][DOMAIN_NAME]"
type textarea "Tere, meil eraldi igale mõõdule ei ole vastavaid kehamõõte. Me tavaliselt sobit…"
click at [532, 312] on span "Saada" at bounding box center [541, 310] width 20 height 6
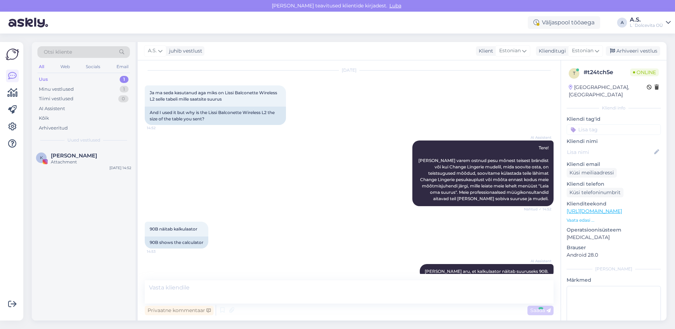
scroll to position [455, 0]
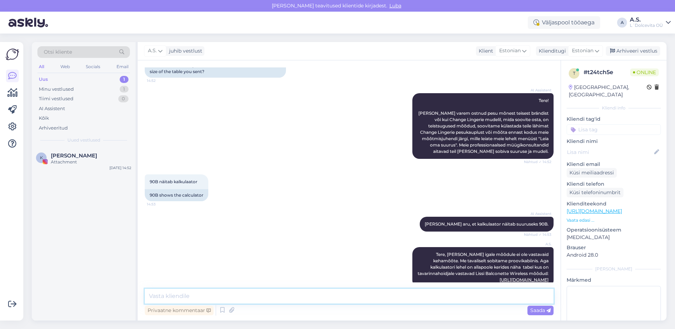
click at [237, 299] on textarea at bounding box center [349, 296] width 409 height 15
type textarea "90B le vastab XL 1 mõõt"
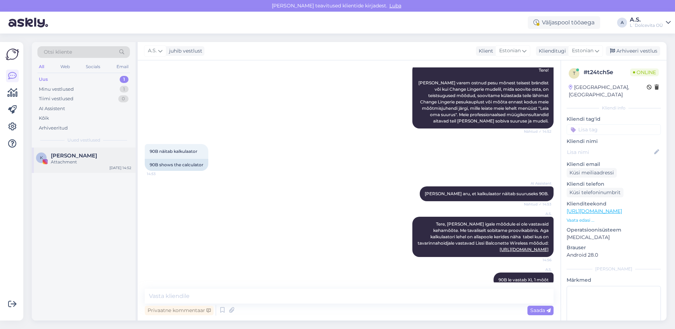
click at [100, 163] on div "Attachment" at bounding box center [91, 162] width 81 height 6
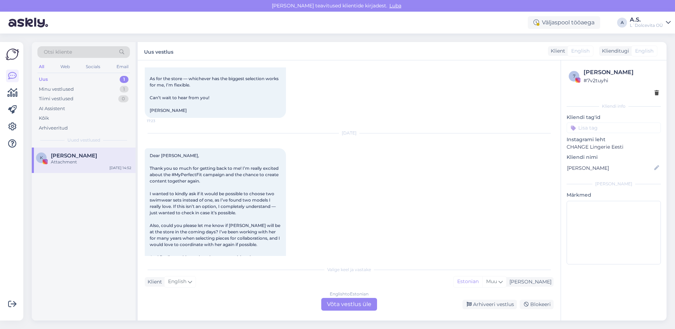
scroll to position [1040, 0]
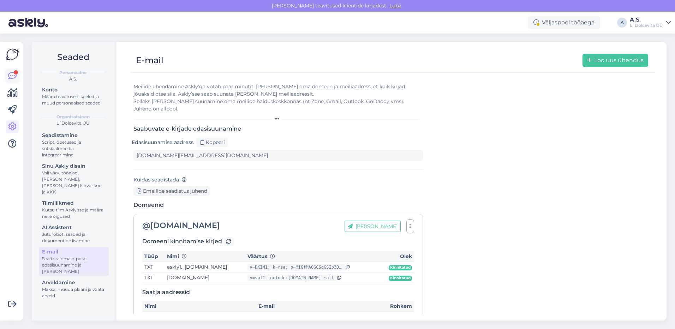
click at [6, 77] on link at bounding box center [12, 76] width 13 height 13
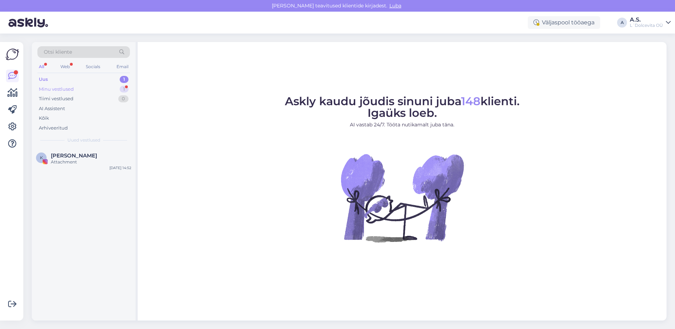
click at [67, 91] on div "Minu vestlused" at bounding box center [56, 89] width 35 height 7
click at [77, 165] on div "Kogu valiku teie epoes annab 3 varianti" at bounding box center [91, 165] width 81 height 13
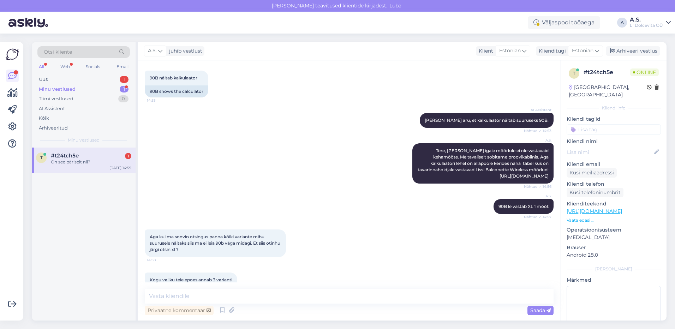
scroll to position [589, 0]
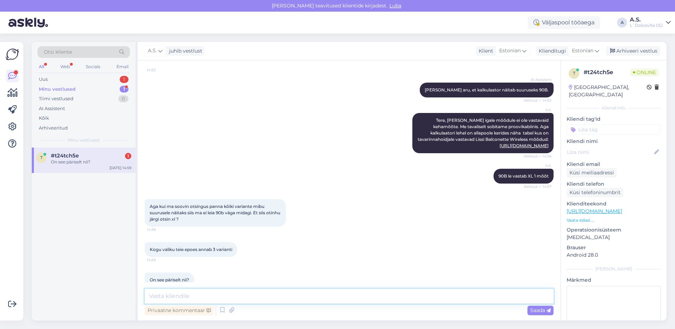
click at [197, 295] on textarea at bounding box center [349, 296] width 409 height 15
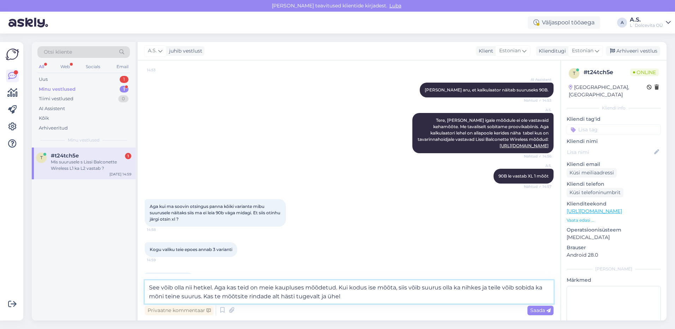
scroll to position [628, 0]
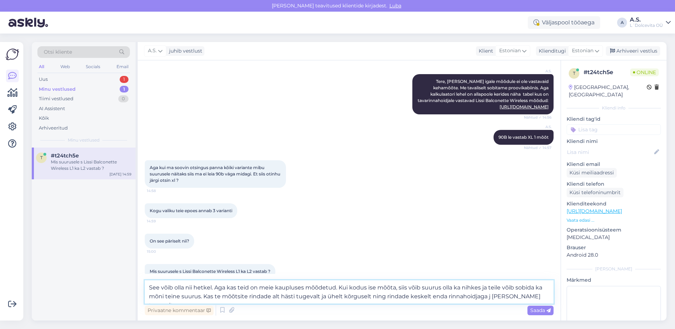
type textarea "See võib olla nii hetkel. Aga kas teid on meie kaupluses mõõdetud. Kui kodus is…"
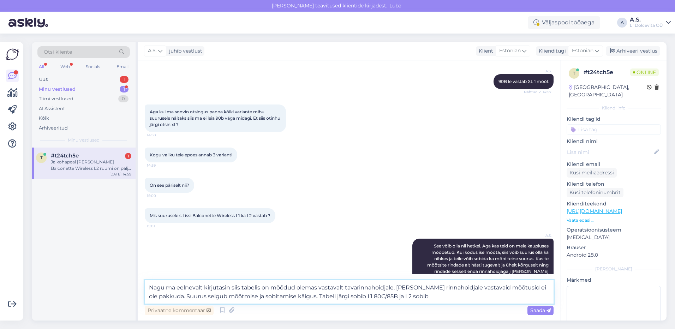
scroll to position [733, 0]
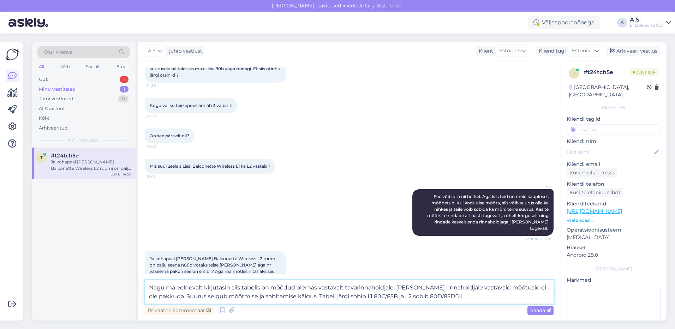
type textarea "Nagu ma eelnevalt kirjutasin siis tabelis on mõõdud olemas vastavalt tavarinnah…"
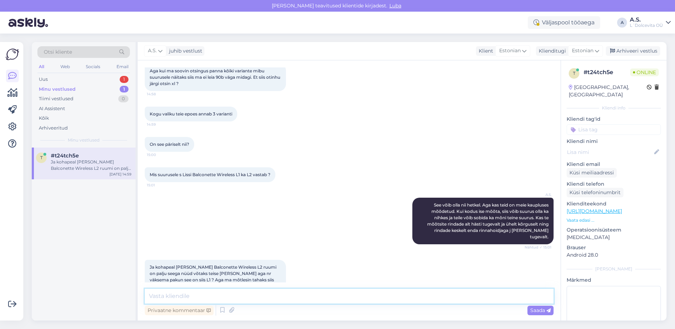
scroll to position [780, 0]
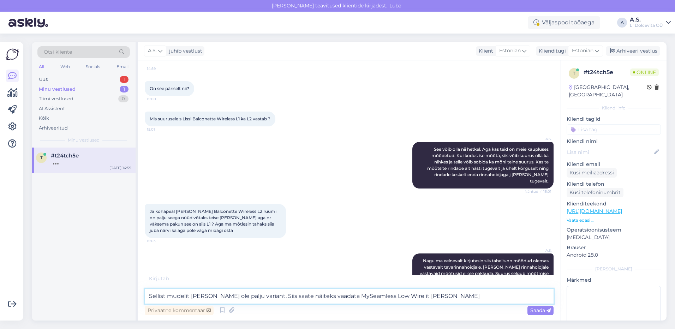
type textarea "Sellist mudelit [PERSON_NAME] ole palju variant. Siis saate näiteks vaadata MyS…"
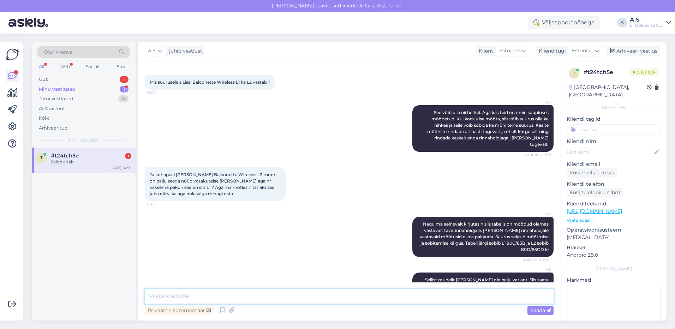
scroll to position [847, 0]
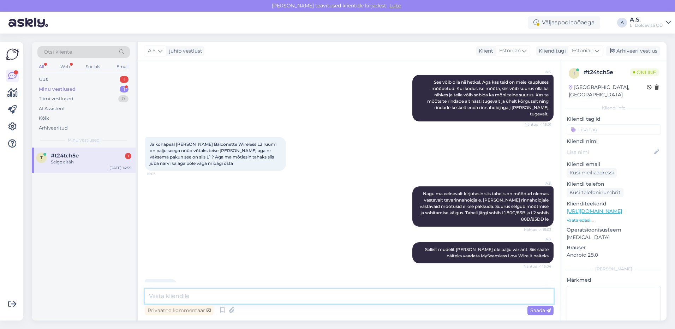
paste textarea "[URL][DOMAIN_NAME]"
type textarea "[URL][DOMAIN_NAME]"
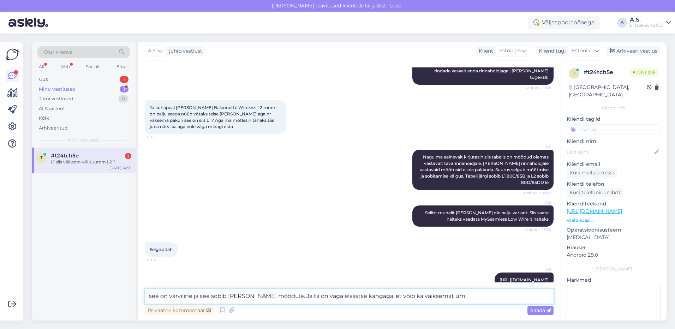
scroll to position [915, 0]
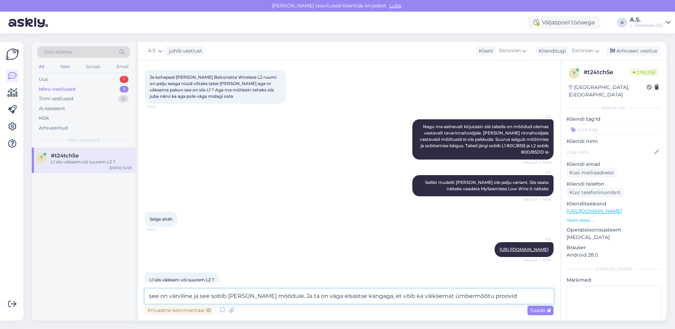
type textarea "see on värviline ja see sobib [PERSON_NAME] mõõdule. Ja ta on väga elsastse kan…"
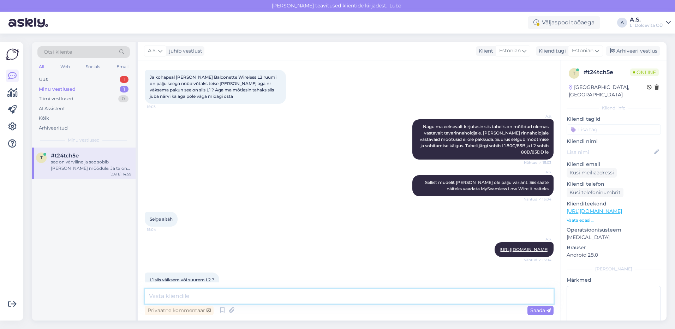
scroll to position [958, 0]
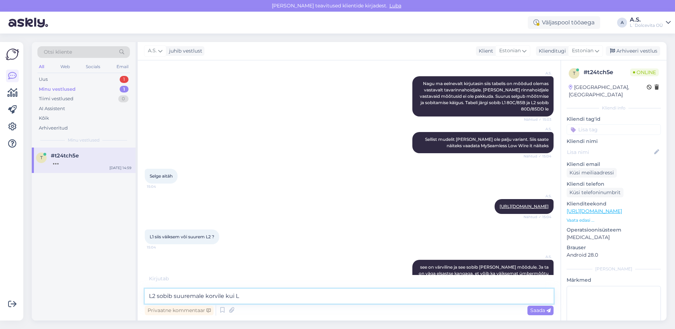
type textarea "L2 sobib suuremale korvile kui L1"
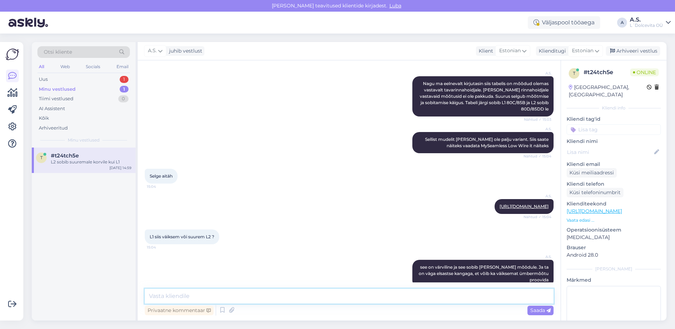
scroll to position [988, 0]
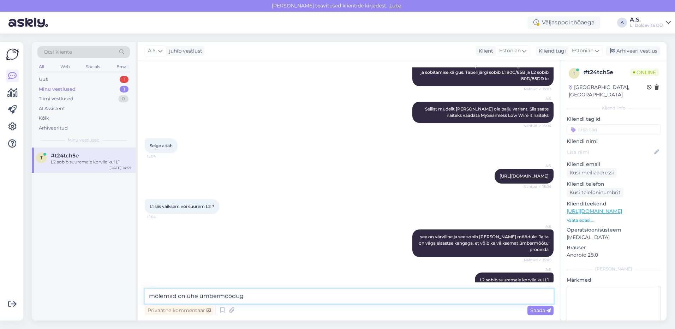
type textarea "mõlemad on ühe ümbermõõduga"
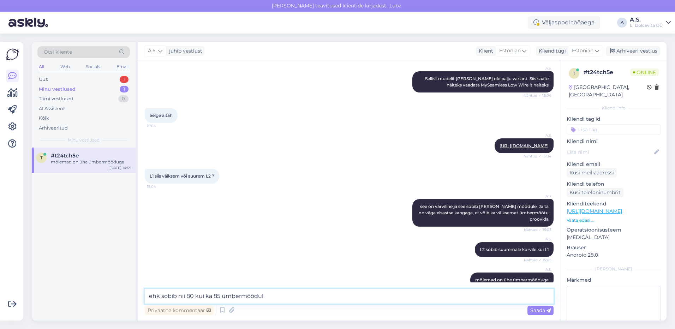
type textarea "ehk sobib nii 80 kui ka 85 ümbermõõdule"
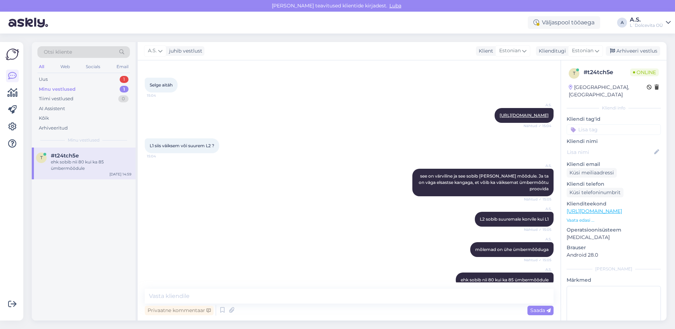
click at [57, 90] on div "Minu vestlused" at bounding box center [57, 89] width 37 height 7
click at [76, 165] on div "ehk sobib nii 80 kui ka 85 ümbermõõdule" at bounding box center [91, 165] width 81 height 13
click at [78, 78] on div "Uus 1" at bounding box center [83, 80] width 93 height 10
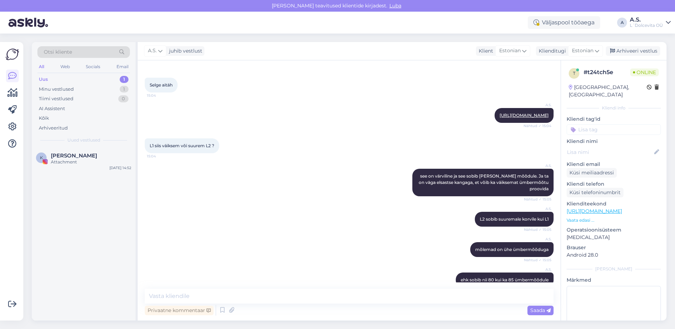
click at [64, 175] on div "K [PERSON_NAME] Attachment [DATE] 14:52" at bounding box center [84, 234] width 104 height 173
click at [65, 168] on div "K [PERSON_NAME] Attachment [DATE] 14:52" at bounding box center [84, 160] width 104 height 25
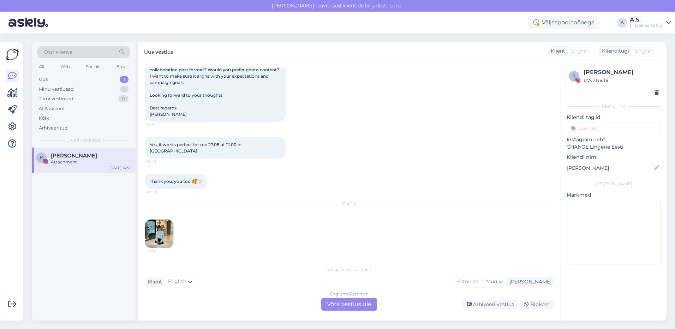
scroll to position [1252, 0]
click at [493, 307] on div "Arhiveeri vestlus" at bounding box center [490, 305] width 54 height 10
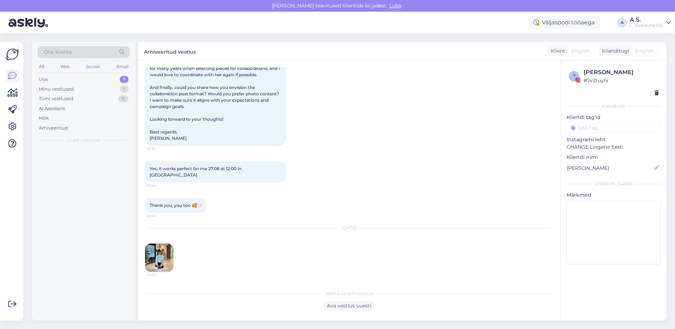
scroll to position [1228, 0]
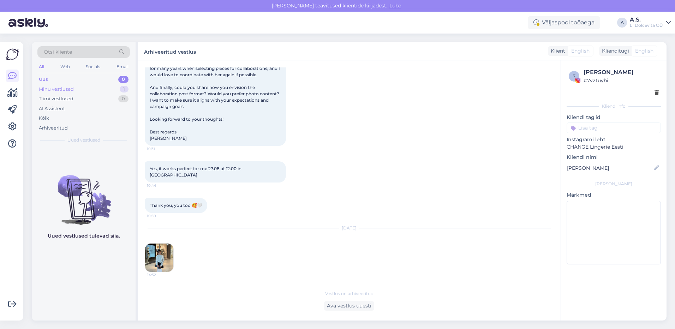
click at [68, 89] on div "Minu vestlused" at bounding box center [56, 89] width 35 height 7
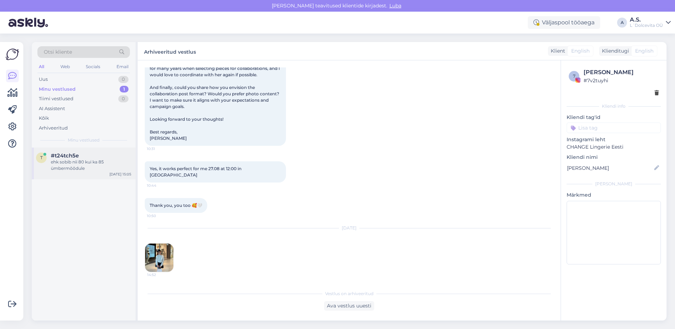
click at [86, 155] on div "#t24tch5e" at bounding box center [91, 156] width 81 height 6
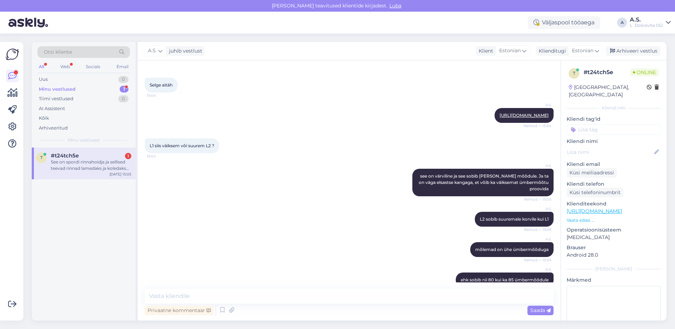
scroll to position [1092, 0]
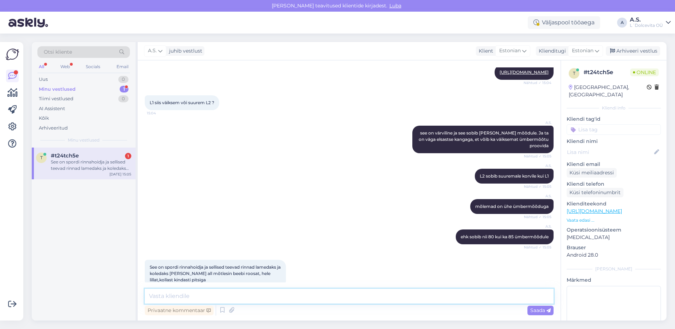
click at [189, 296] on textarea at bounding box center [349, 296] width 409 height 15
type textarea "S"
paste textarea "[URL][DOMAIN_NAME][PERSON_NAME]"
type textarea "Pitsilised on siis sellised: [URL][DOMAIN_NAME][PERSON_NAME]"
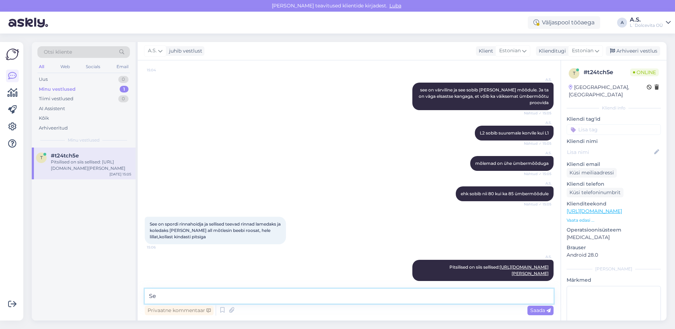
type textarea "S"
type textarea "K"
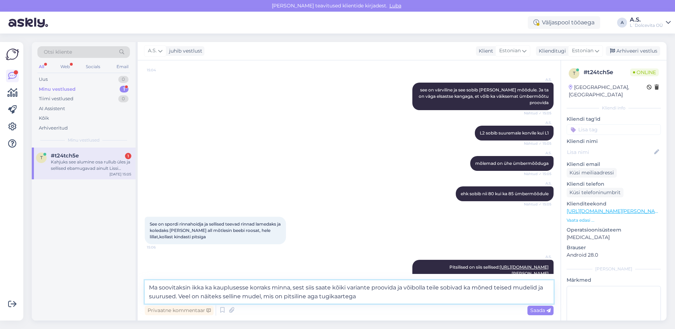
scroll to position [1187, 0]
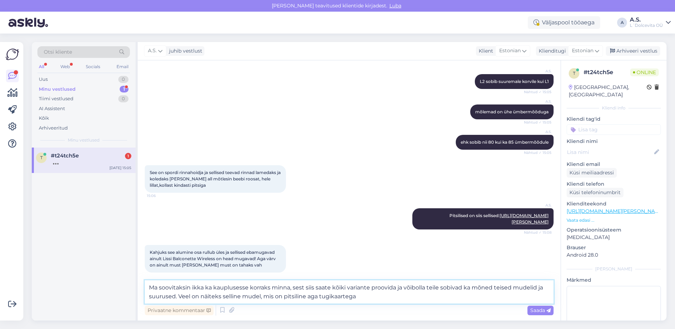
drag, startPoint x: 360, startPoint y: 297, endPoint x: 149, endPoint y: 289, distance: 211.0
click at [149, 289] on textarea "Ma soovitaksin ikka ka kauplusesse korraks minna, sest siis saate kõiki variant…" at bounding box center [349, 291] width 409 height 23
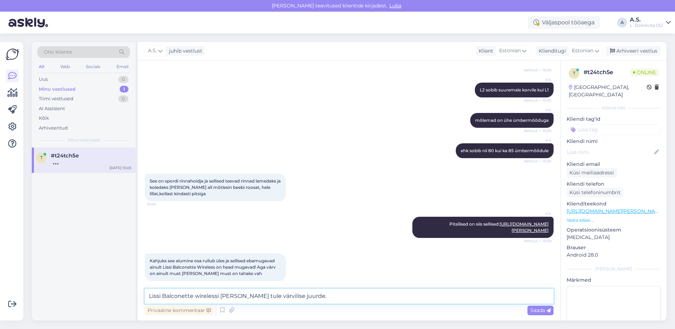
scroll to position [1209, 0]
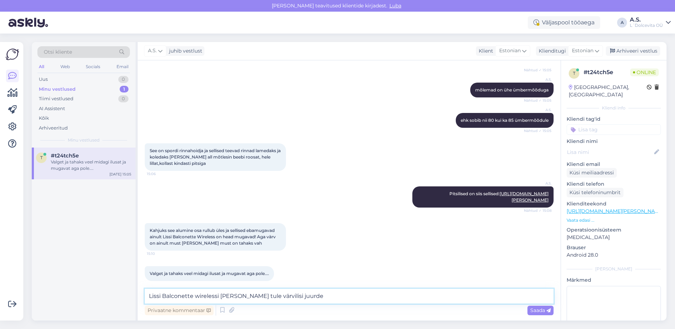
type textarea "Lissi Balconette wirelessi [PERSON_NAME] tule värvilisi juurde."
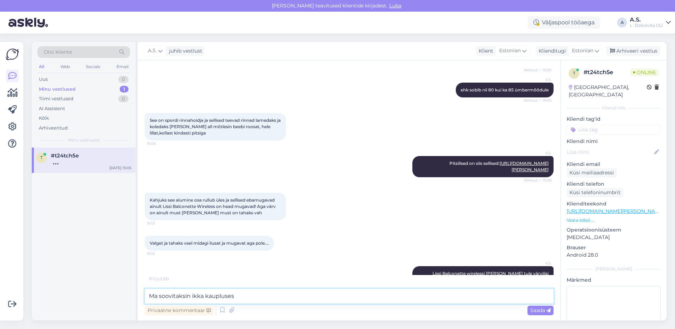
scroll to position [1269, 0]
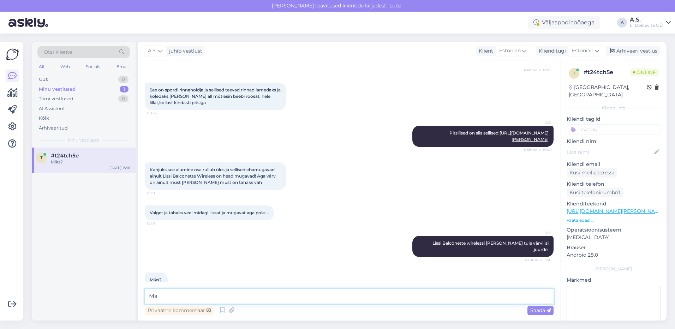
type textarea "M"
type textarea "Sest tootja on nii otsustanud :)"
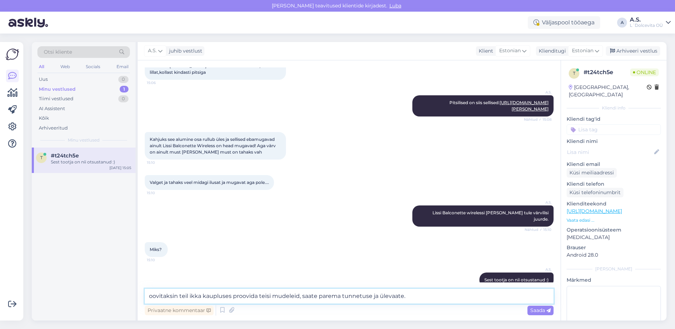
type textarea "Soovitaksin teil ikka kaupluses proovida teisi mudeleid, saate parema tunnetuse…"
click at [414, 297] on textarea "Soovitaksin teil ikka kaupluses proovida teisi mudeleid, saate parema tunnetuse…" at bounding box center [349, 296] width 409 height 15
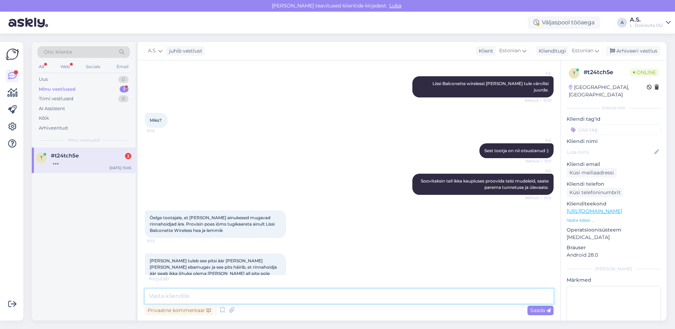
scroll to position [1459, 0]
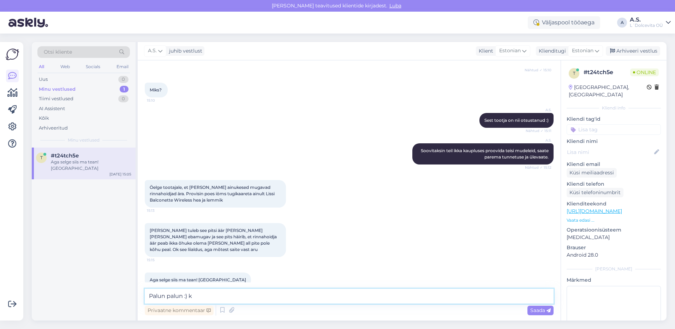
type textarea "Palun palun :)"
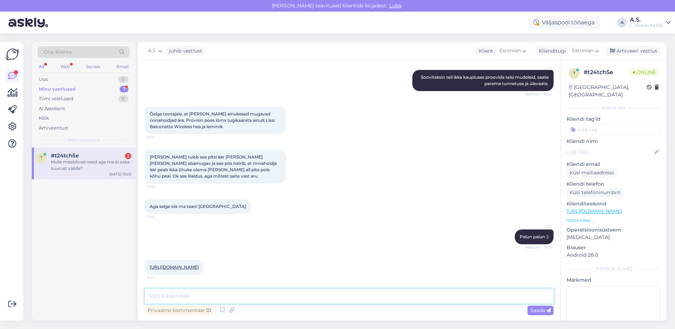
scroll to position [1563, 0]
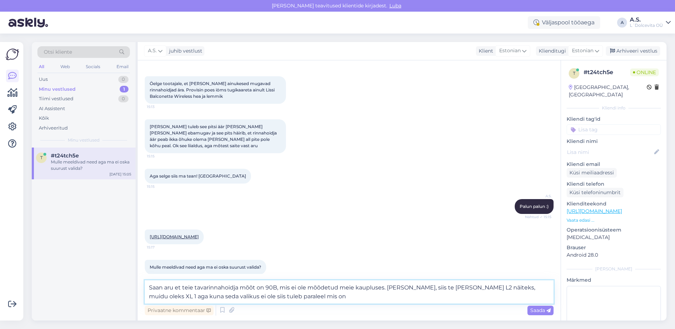
click at [297, 297] on textarea "Saan aru et teie tavarinnahoidja mõõt on 90B, mis ei ole mõõdetud meie kaupluse…" at bounding box center [349, 291] width 409 height 23
type textarea "Saan aru et teie tavarinnahoidja mõõt on 90B, mis ei ole mõõdetud meie kaupluse…"
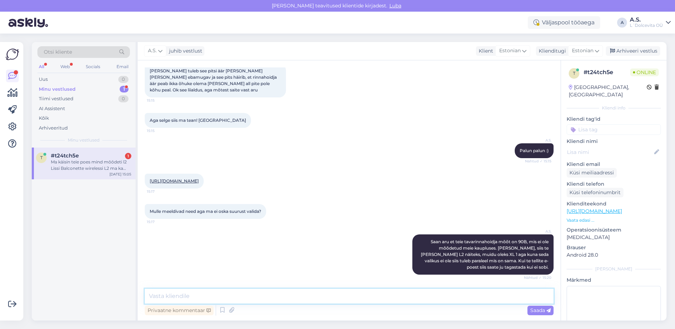
scroll to position [1688, 0]
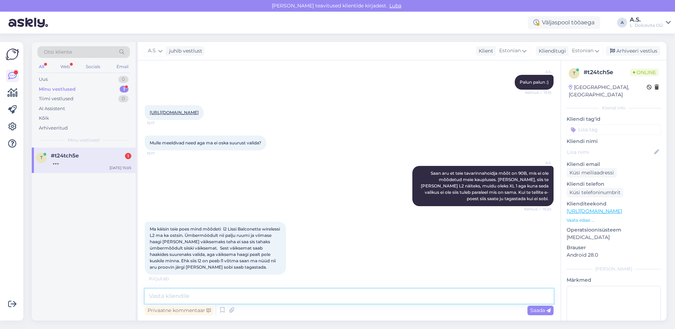
click at [200, 296] on textarea at bounding box center [349, 296] width 409 height 15
type textarea "Täpselt nii"
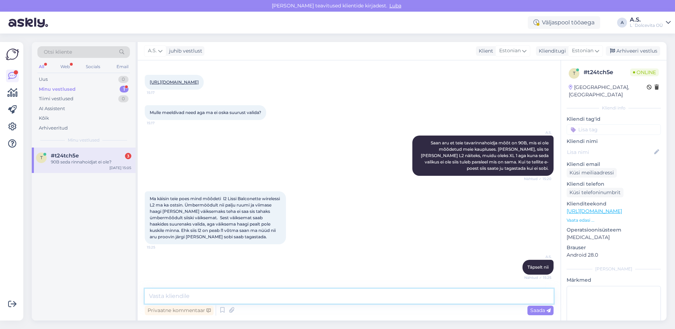
scroll to position [1828, 0]
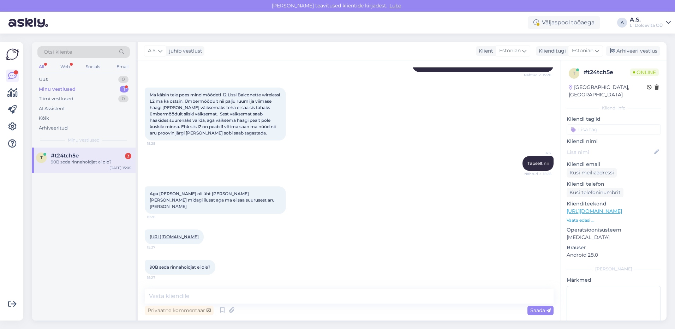
click at [199, 234] on link "[URL][DOMAIN_NAME]" at bounding box center [174, 236] width 49 height 5
click at [195, 291] on textarea at bounding box center [349, 296] width 409 height 15
type textarea "Seda rinnahoidjat on need mõõdud saadaval mis on nähtaval teile."
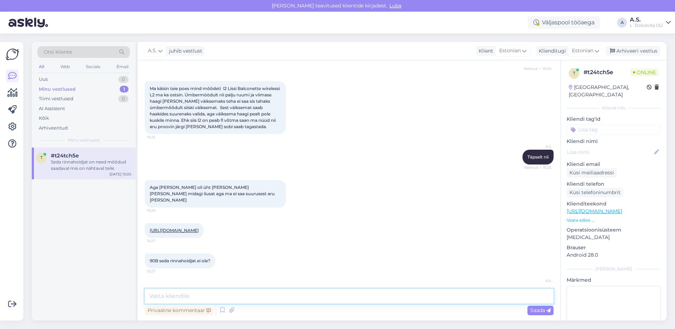
scroll to position [1865, 0]
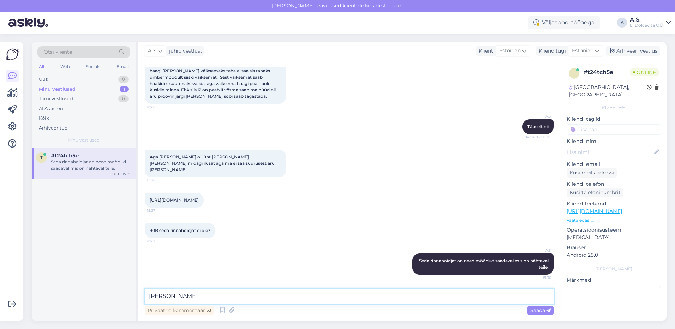
type textarea "J"
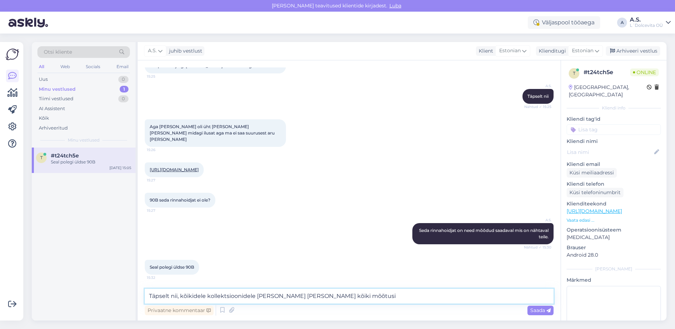
type textarea "Täpselt nii, kõikidele kollektsioonidele [PERSON_NAME] [PERSON_NAME] kõiki mõõt…"
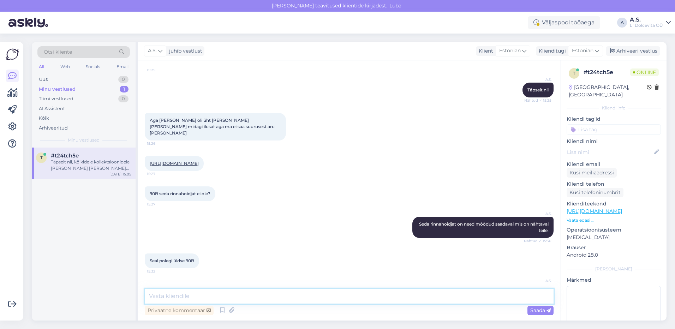
scroll to position [1932, 0]
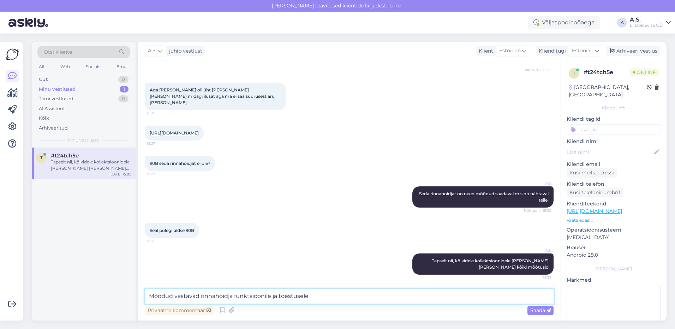
type textarea "Mõõdud vastavad rinnahoidja funktsioonile ja toestusele."
